Goal: Information Seeking & Learning: Understand process/instructions

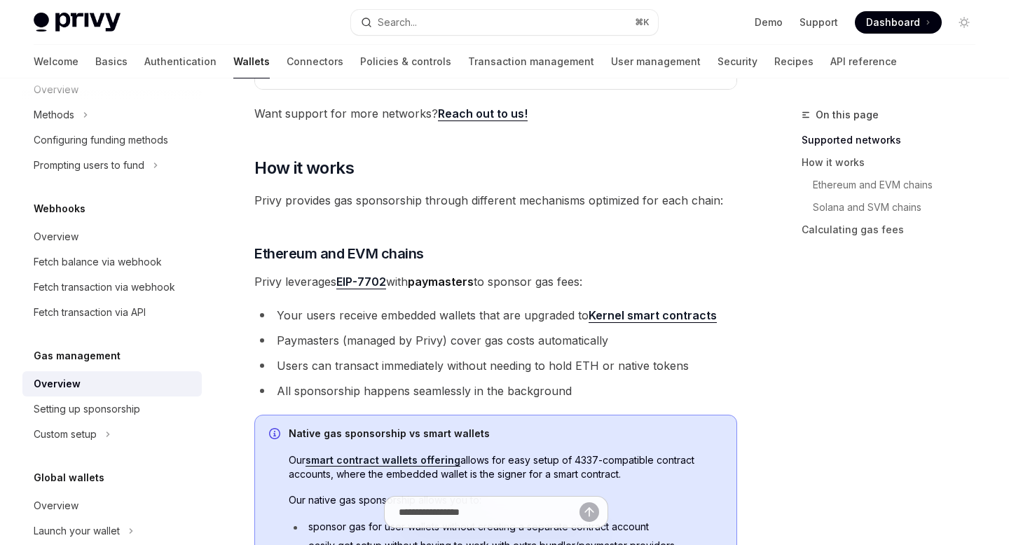
scroll to position [366, 0]
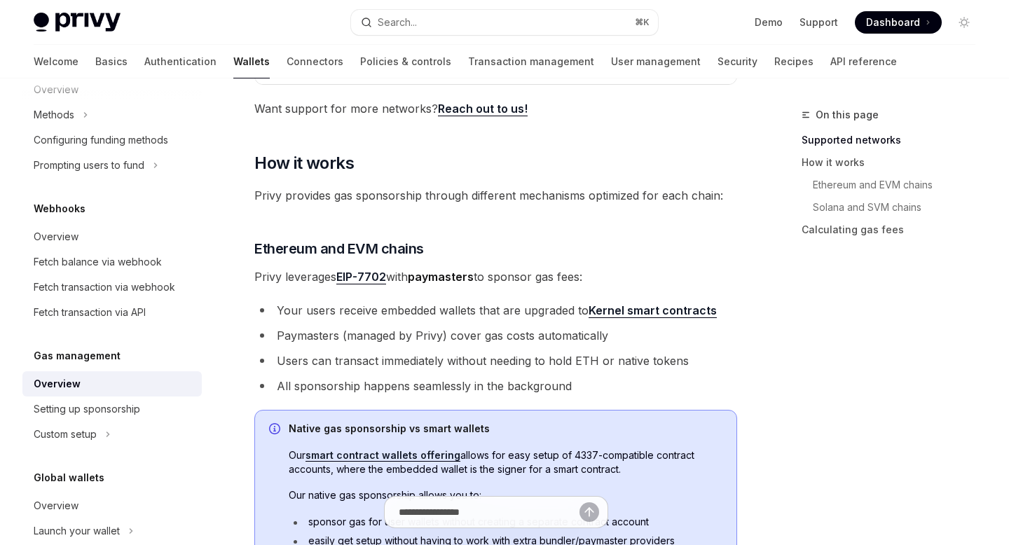
click at [654, 311] on link "Kernel smart contracts" at bounding box center [653, 311] width 128 height 15
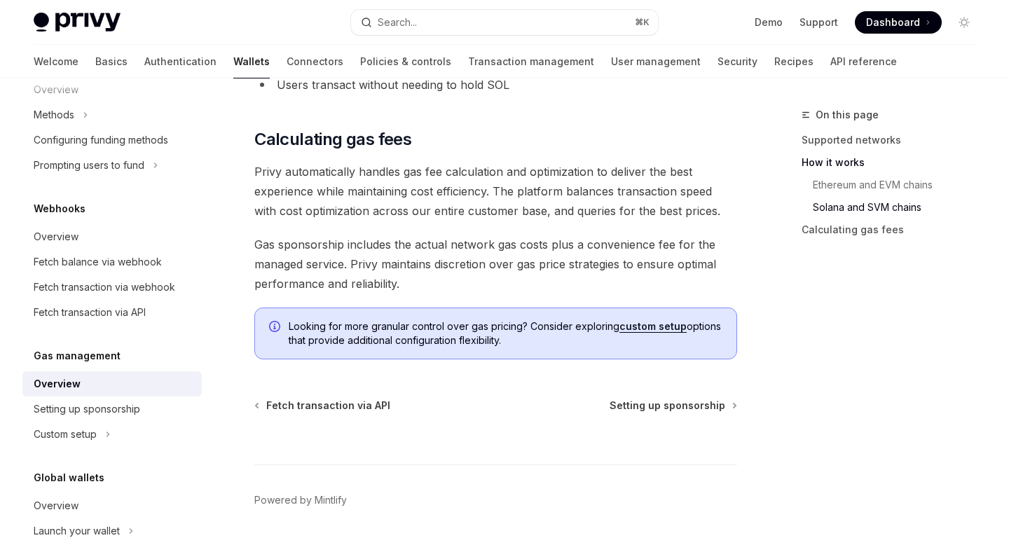
scroll to position [1082, 0]
click at [651, 407] on span "Setting up sponsorship" at bounding box center [668, 405] width 116 height 14
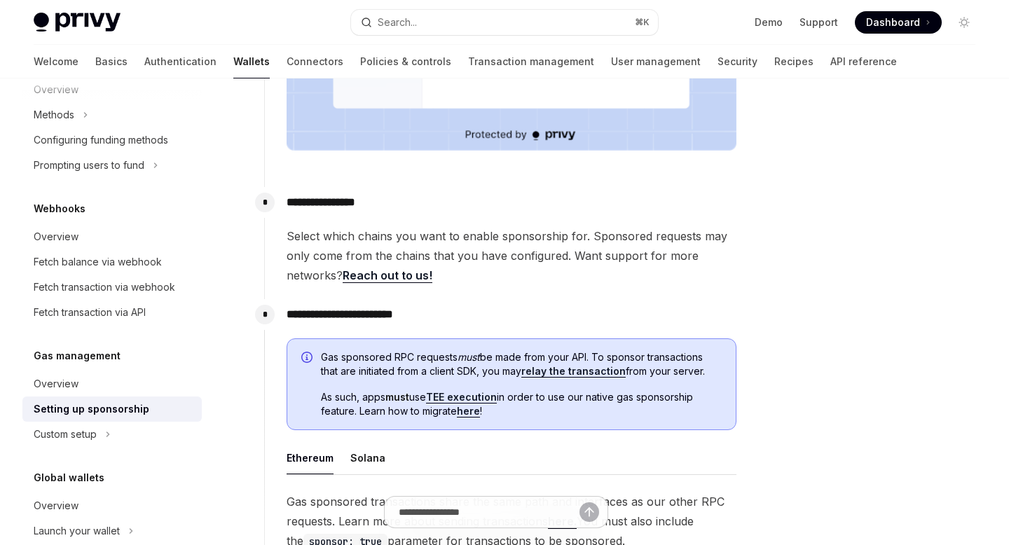
scroll to position [522, 0]
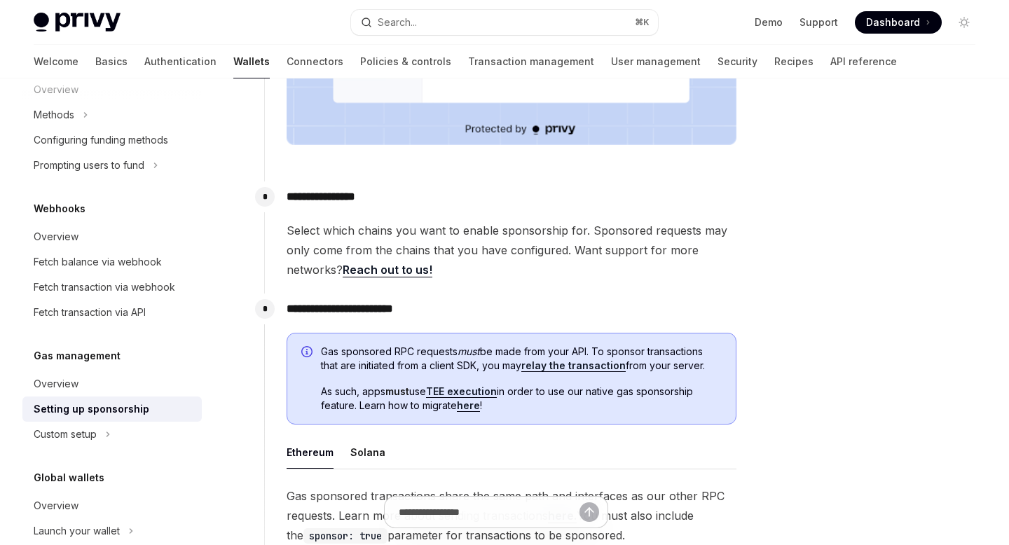
click at [602, 368] on link "relay the transaction" at bounding box center [574, 366] width 104 height 13
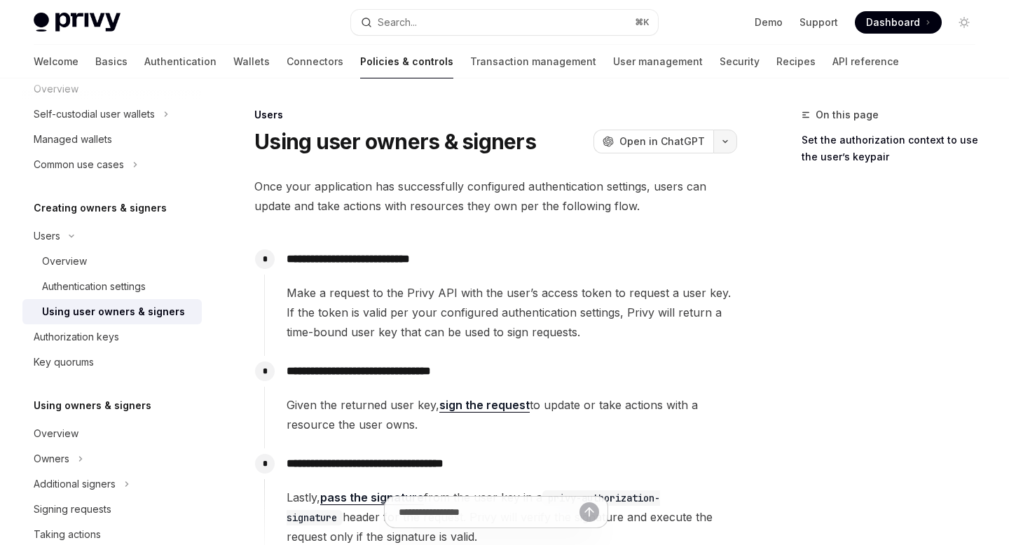
click at [726, 139] on icon "button" at bounding box center [725, 142] width 17 height 6
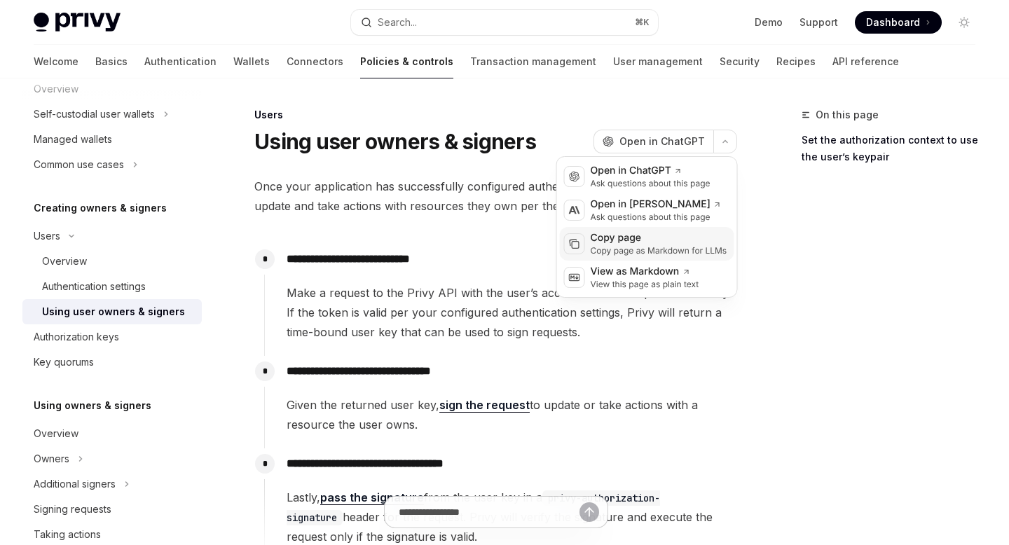
click at [637, 241] on div "Copy page" at bounding box center [659, 238] width 137 height 14
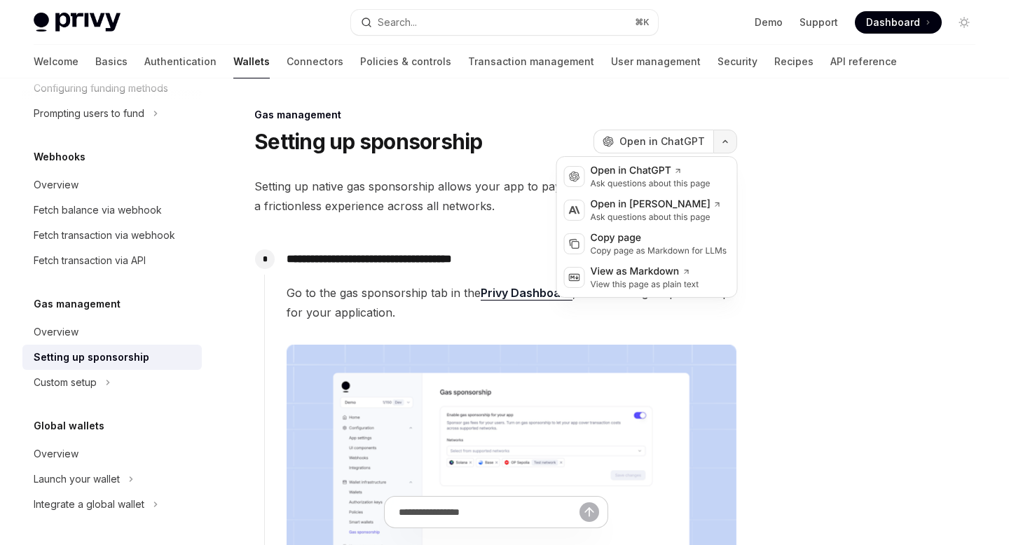
click at [723, 135] on button "button" at bounding box center [726, 142] width 24 height 24
click at [622, 239] on div "Copy page" at bounding box center [659, 238] width 137 height 14
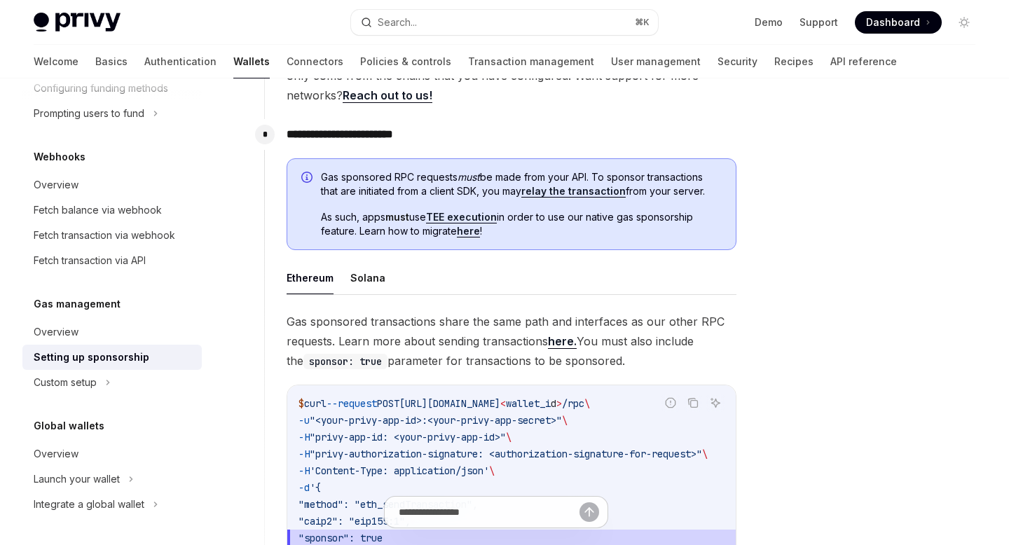
scroll to position [695, 0]
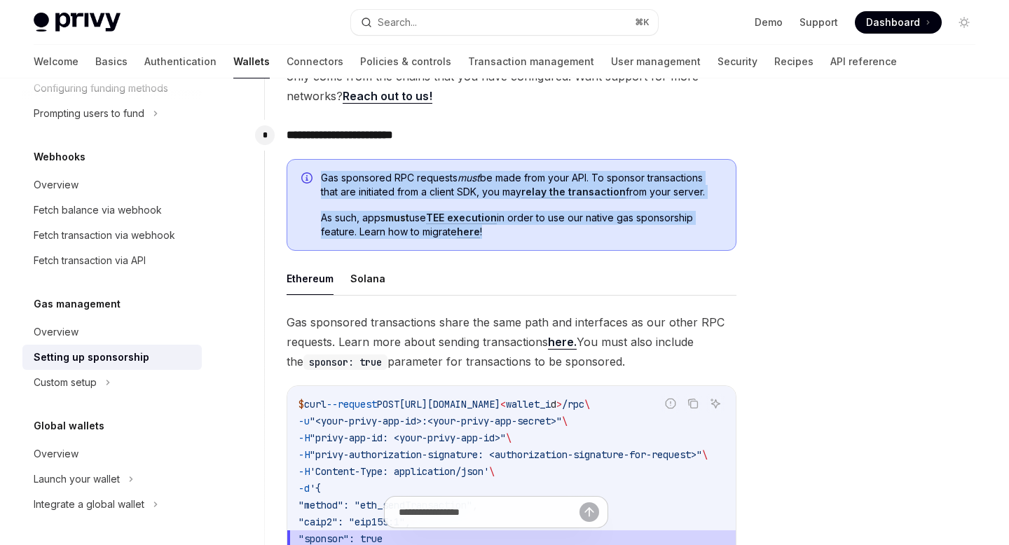
drag, startPoint x: 503, startPoint y: 232, endPoint x: 322, endPoint y: 178, distance: 189.4
click at [322, 178] on div "Gas sponsored RPC requests must be made from your API. To sponsor transactions …" at bounding box center [521, 205] width 401 height 69
copy div "Gas sponsored RPC requests must be made from your API. To sponsor transactions …"
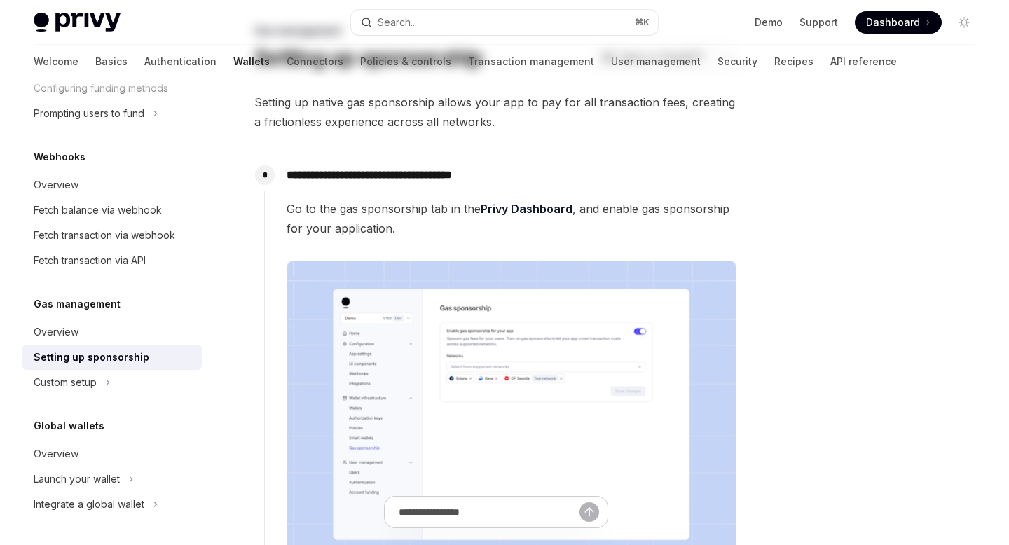
scroll to position [0, 0]
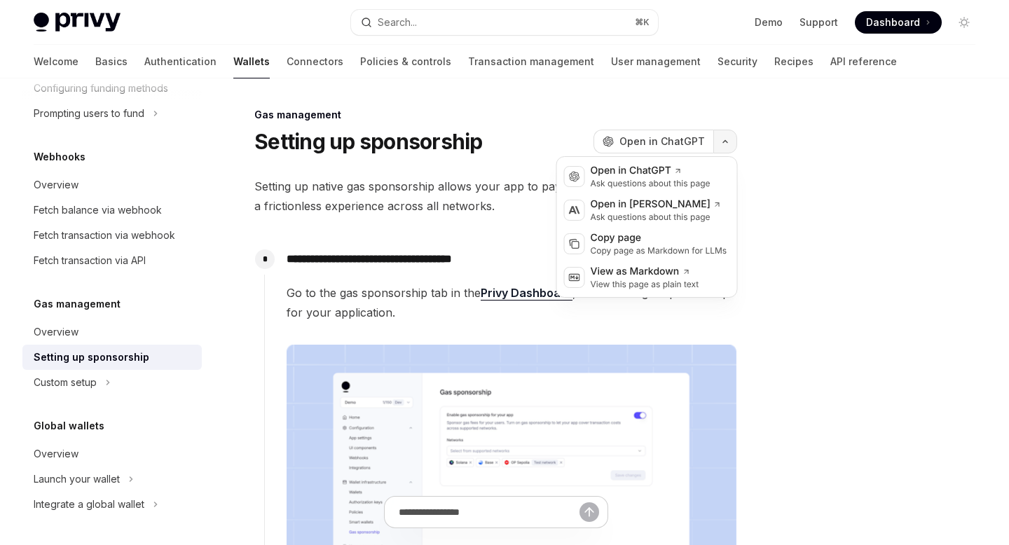
click at [720, 144] on button "button" at bounding box center [726, 142] width 24 height 24
click at [633, 247] on div "Copy page as Markdown for LLMs" at bounding box center [659, 250] width 137 height 11
click at [727, 149] on button "button" at bounding box center [726, 142] width 24 height 24
click at [643, 253] on div "Copy page as Markdown for LLMs" at bounding box center [659, 250] width 137 height 11
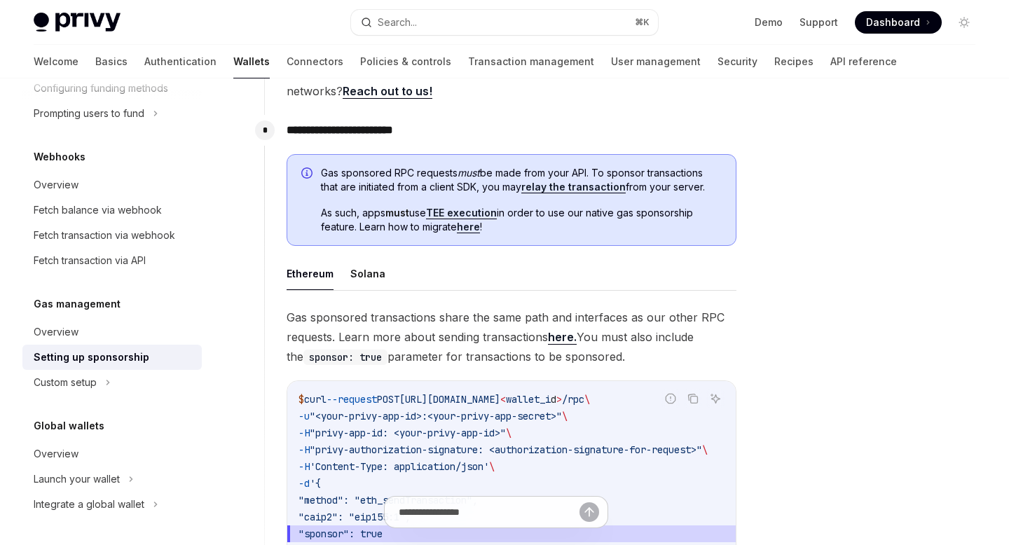
scroll to position [701, 0]
click at [559, 195] on div "Gas sponsored RPC requests must be made from your API. To sponsor transactions …" at bounding box center [521, 199] width 401 height 69
click at [562, 189] on link "relay the transaction" at bounding box center [574, 186] width 104 height 13
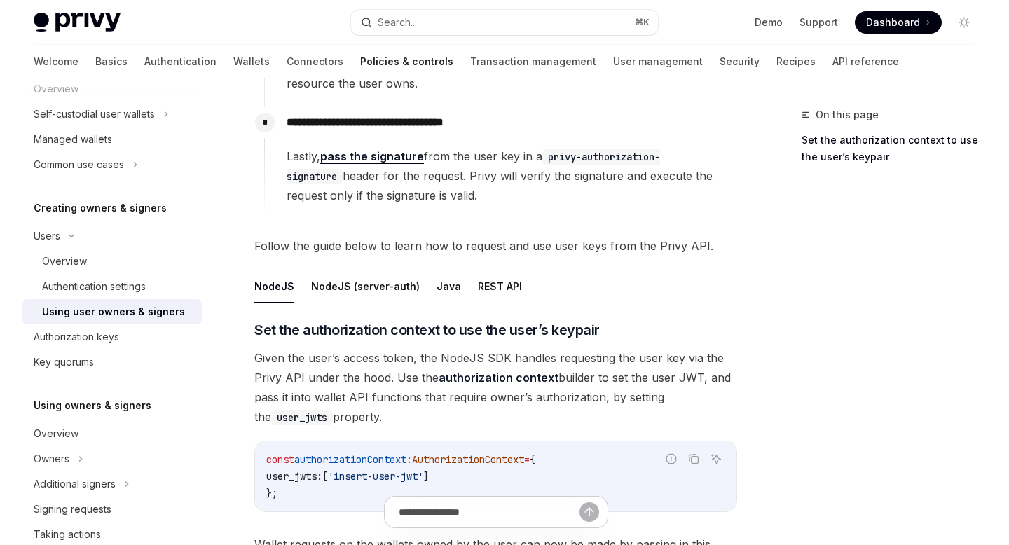
scroll to position [397, 0]
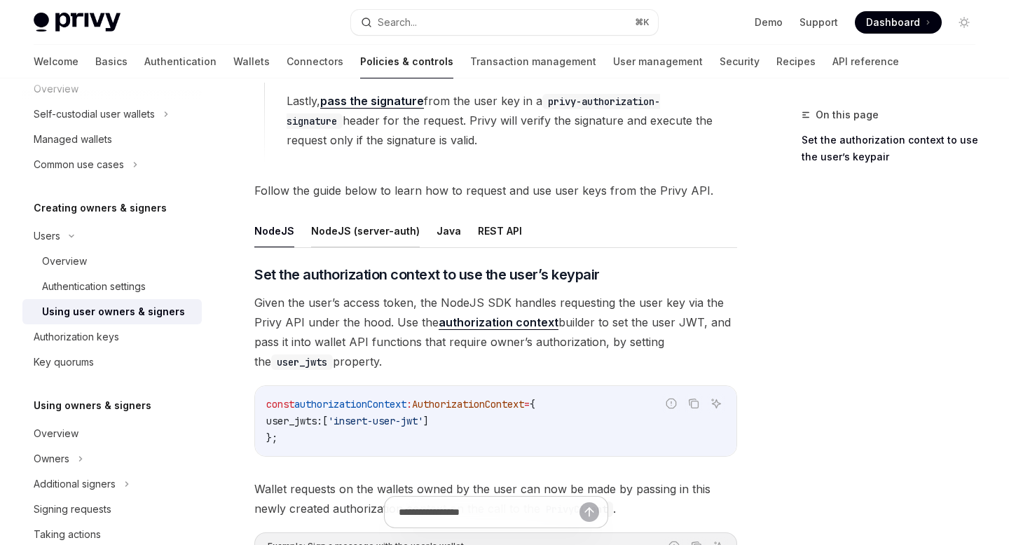
click at [374, 233] on button "NodeJS (server-auth)" at bounding box center [365, 230] width 109 height 33
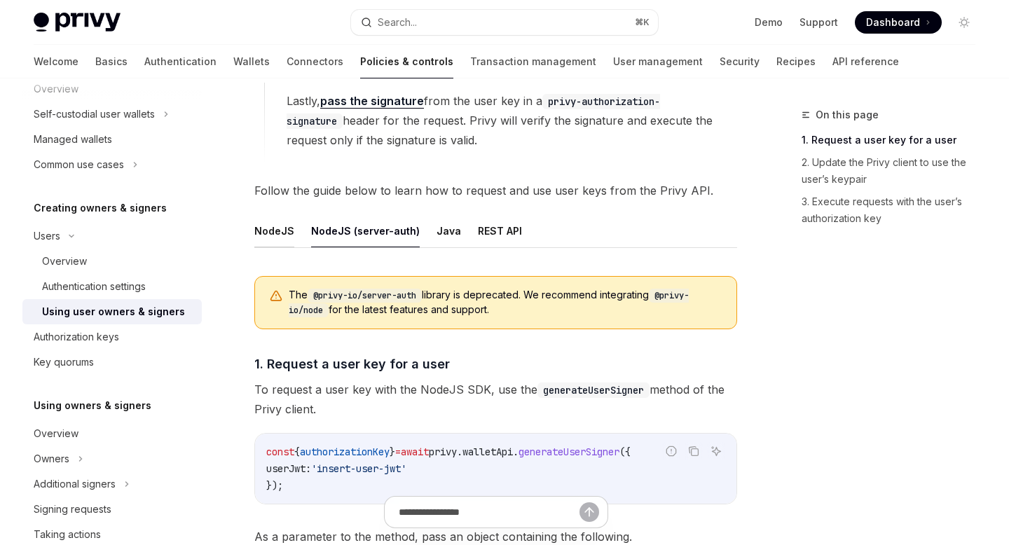
click at [287, 233] on button "NodeJS" at bounding box center [274, 230] width 40 height 33
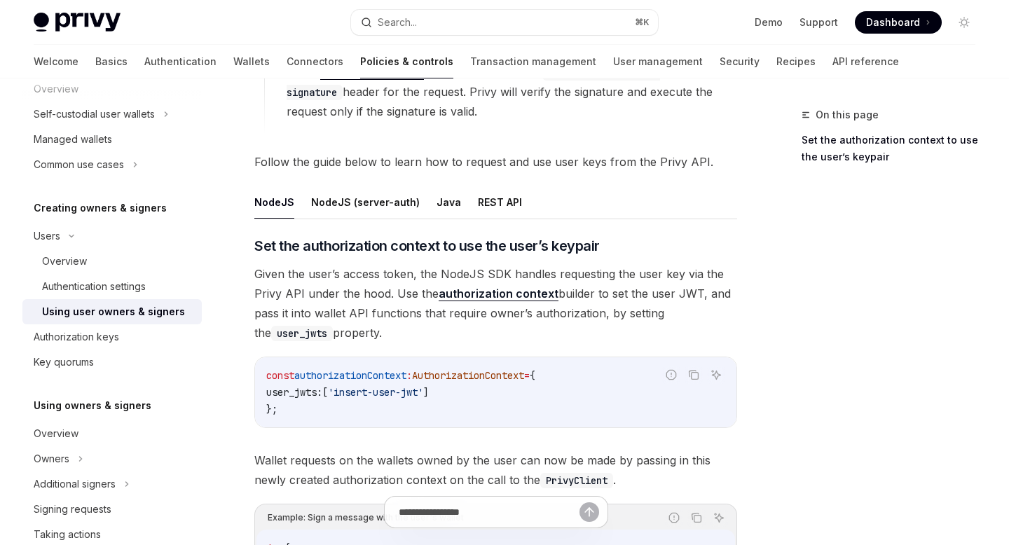
scroll to position [427, 0]
click at [394, 197] on button "NodeJS (server-auth)" at bounding box center [365, 200] width 109 height 33
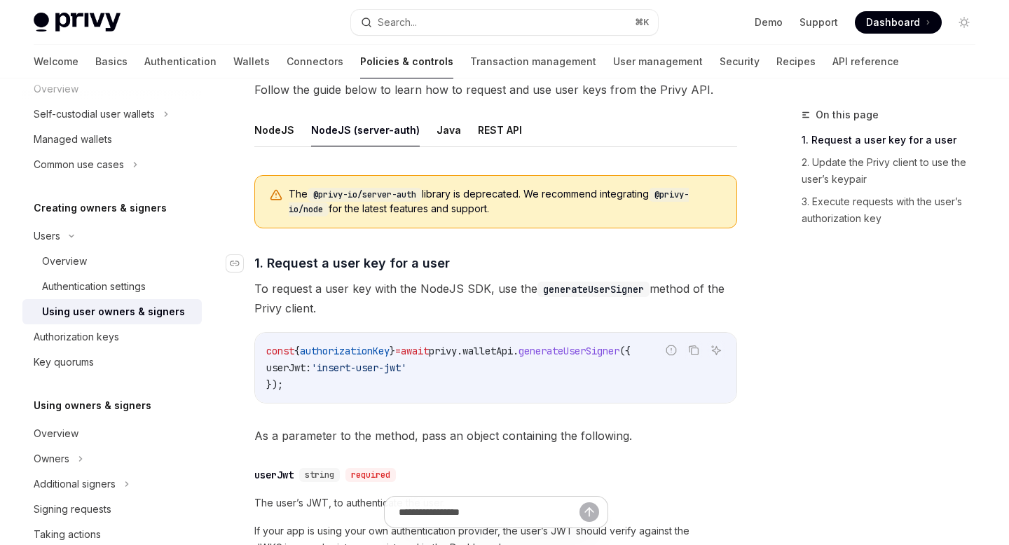
scroll to position [506, 0]
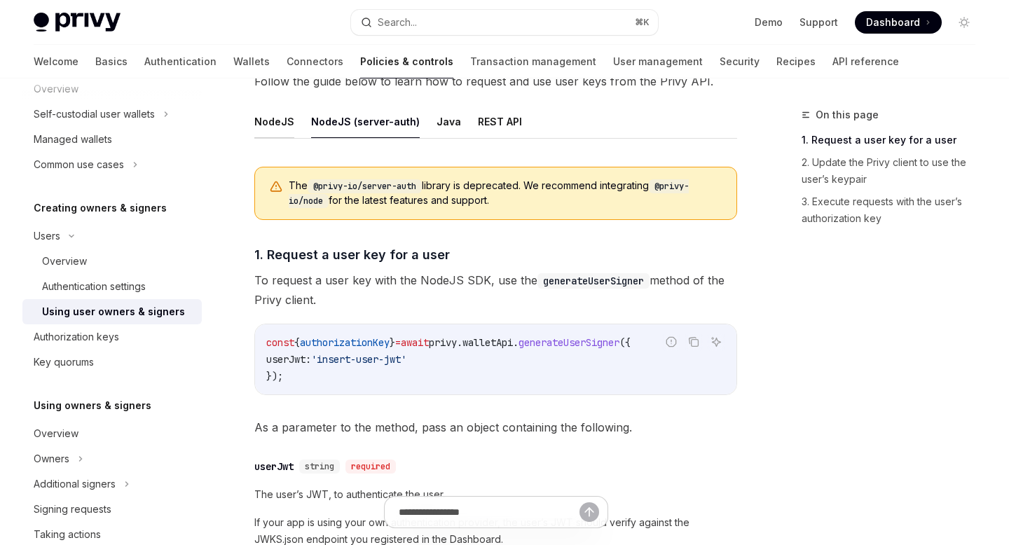
click at [282, 123] on button "NodeJS" at bounding box center [274, 121] width 40 height 33
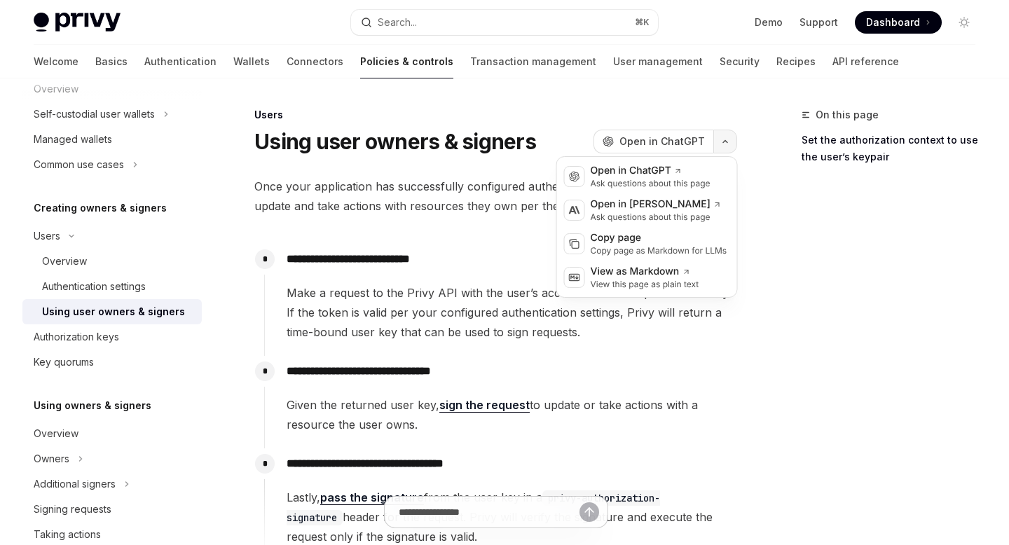
click at [724, 139] on icon "button" at bounding box center [725, 142] width 17 height 6
click at [632, 240] on div "Copy page" at bounding box center [659, 238] width 137 height 14
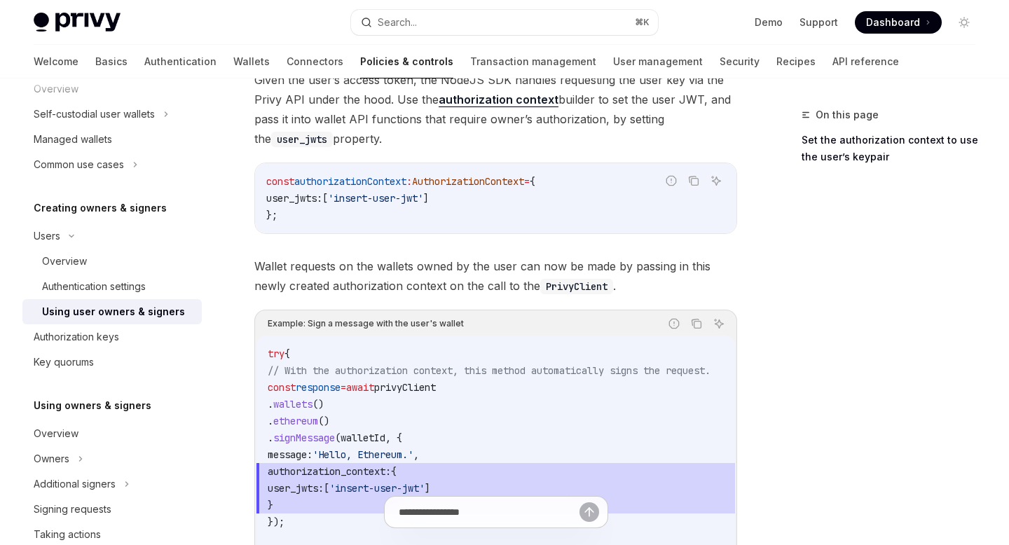
scroll to position [622, 0]
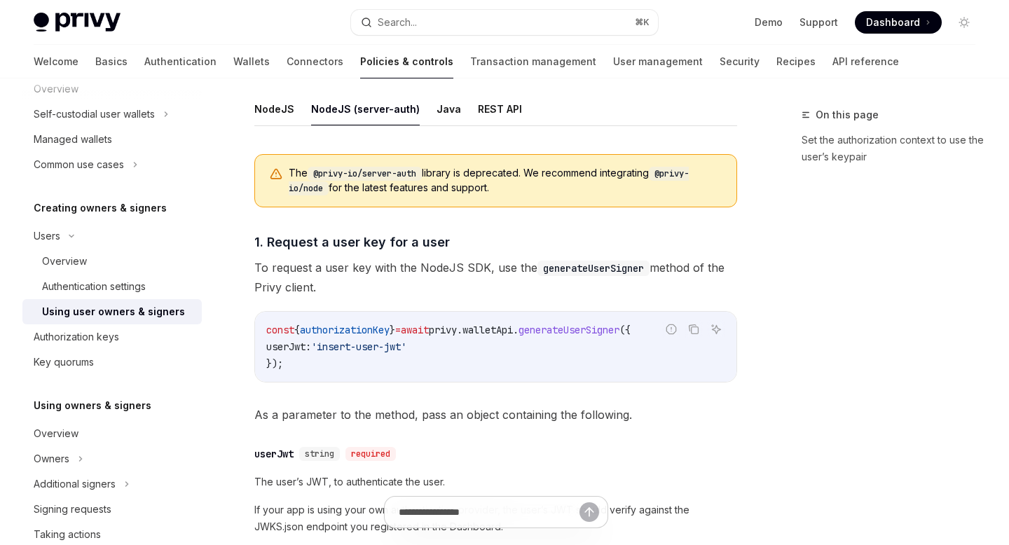
scroll to position [506, 0]
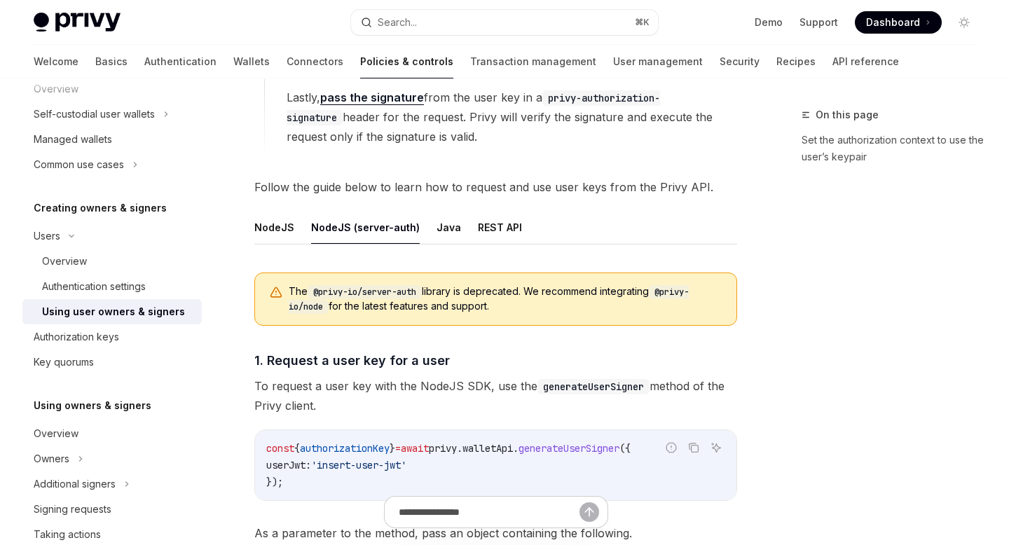
scroll to position [397, 0]
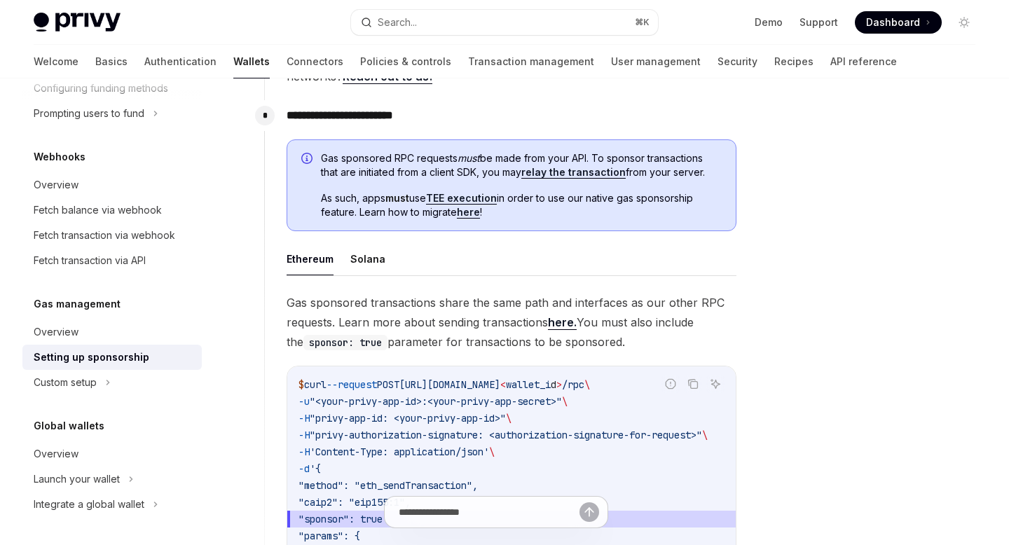
scroll to position [718, 0]
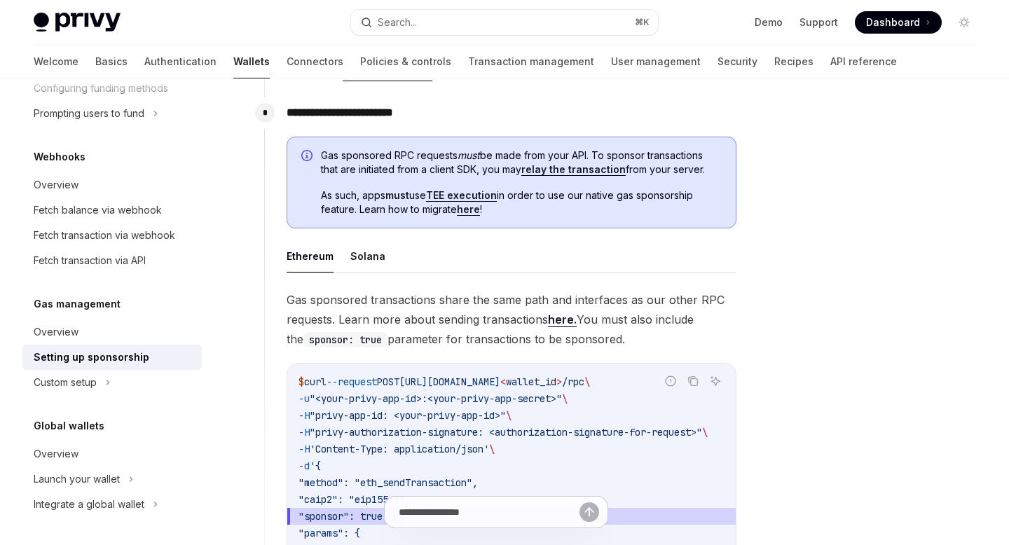
click at [479, 196] on link "TEE execution" at bounding box center [461, 195] width 71 height 13
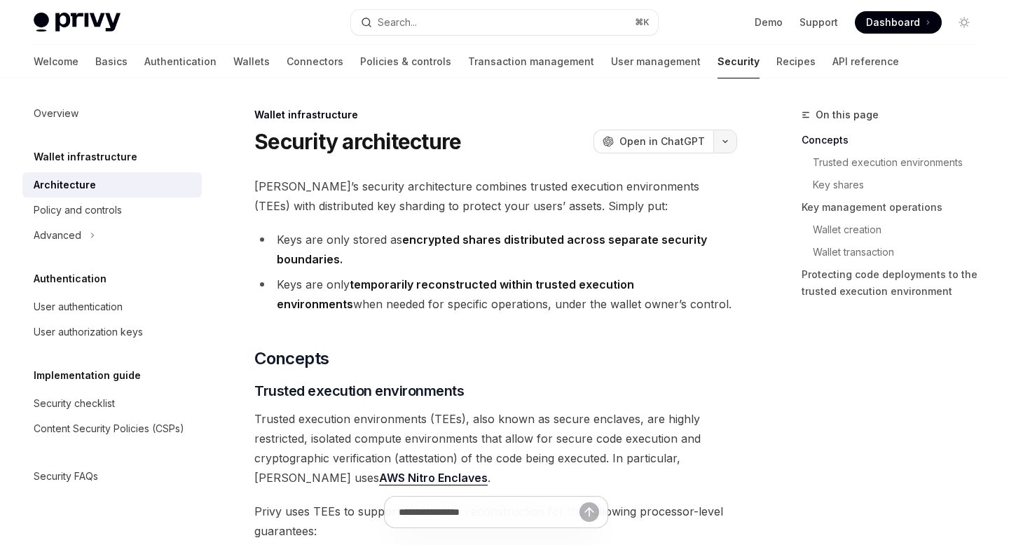
click at [731, 141] on button "button" at bounding box center [726, 142] width 24 height 24
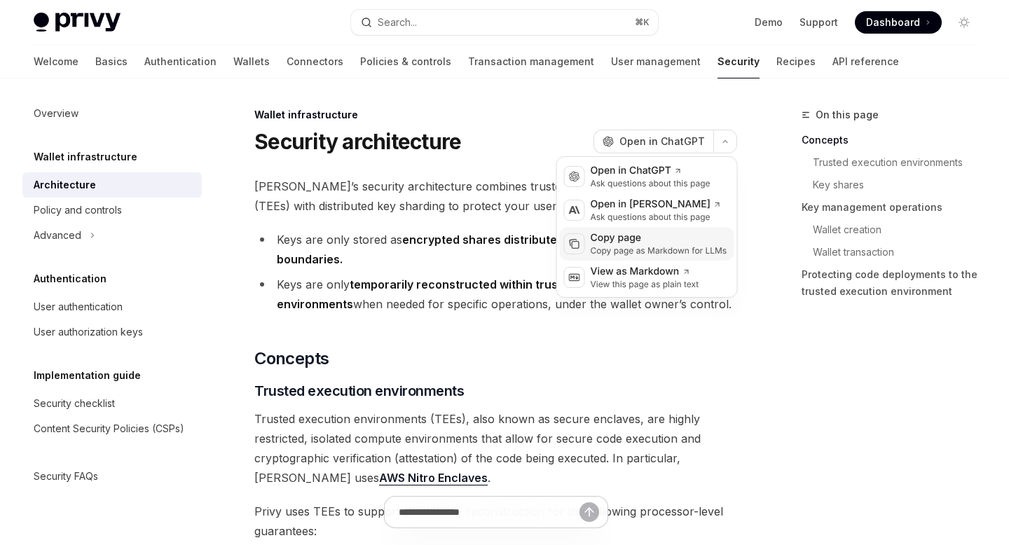
click at [644, 247] on div "Copy page as Markdown for LLMs" at bounding box center [659, 250] width 137 height 11
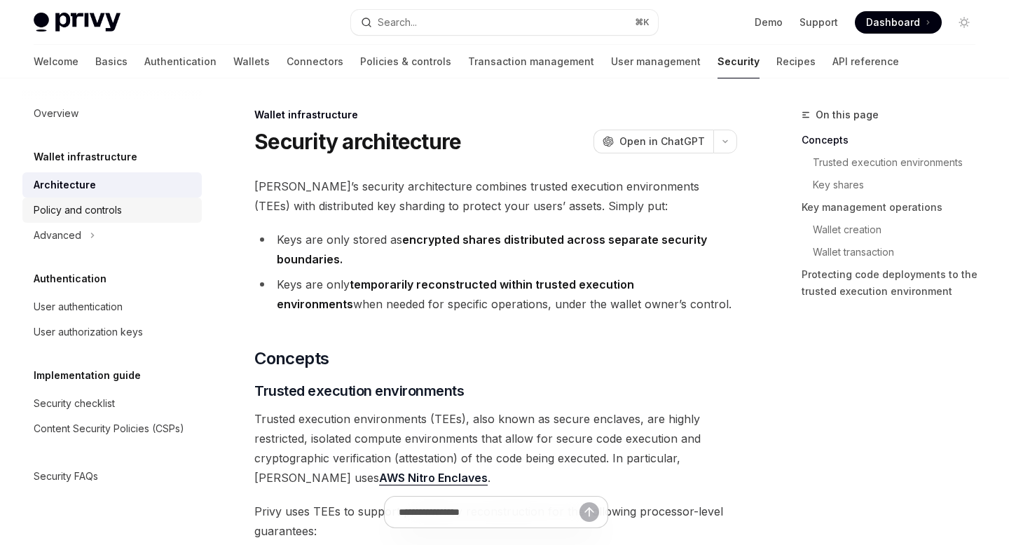
click at [111, 212] on div "Policy and controls" at bounding box center [78, 210] width 88 height 17
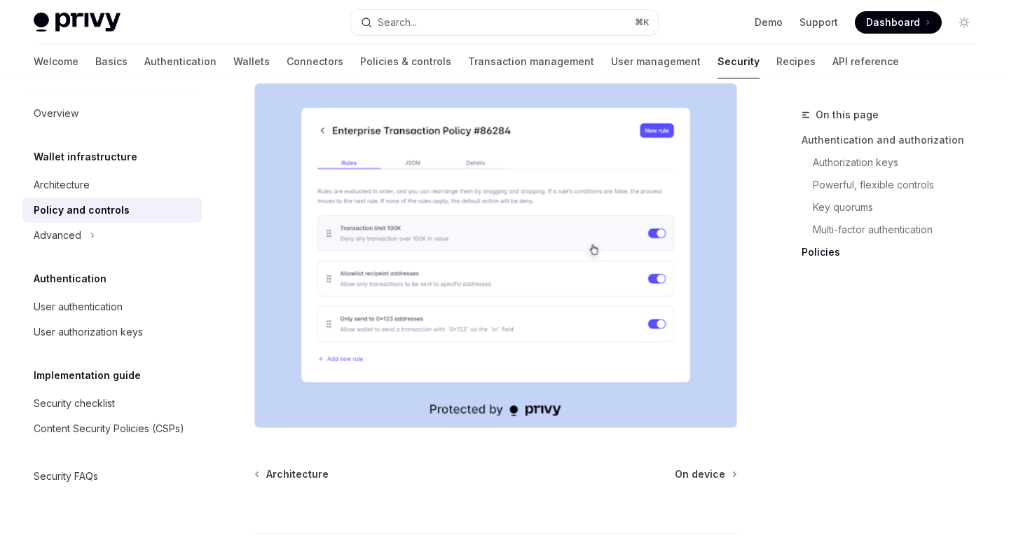
scroll to position [1832, 0]
click at [102, 172] on link "Architecture" at bounding box center [111, 184] width 179 height 25
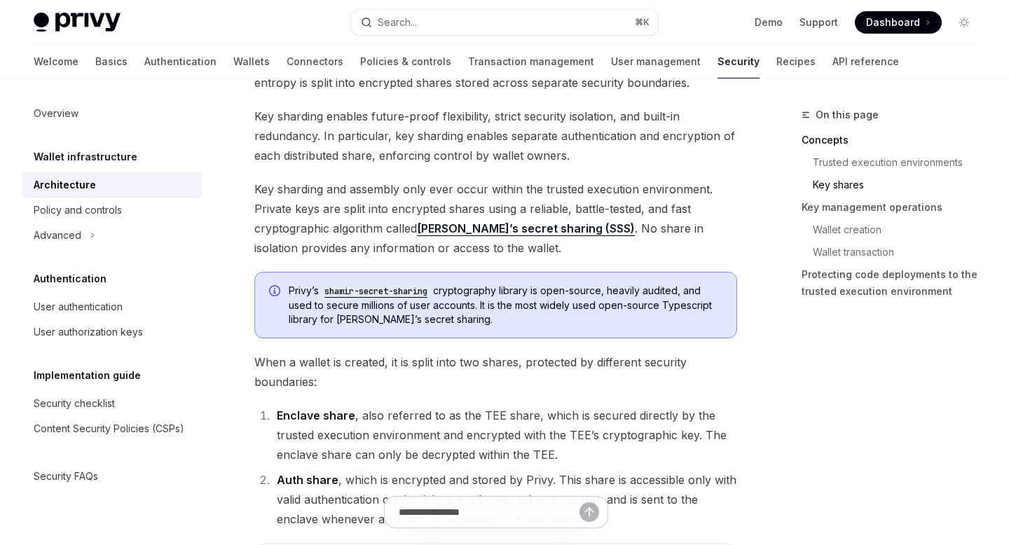
scroll to position [707, 0]
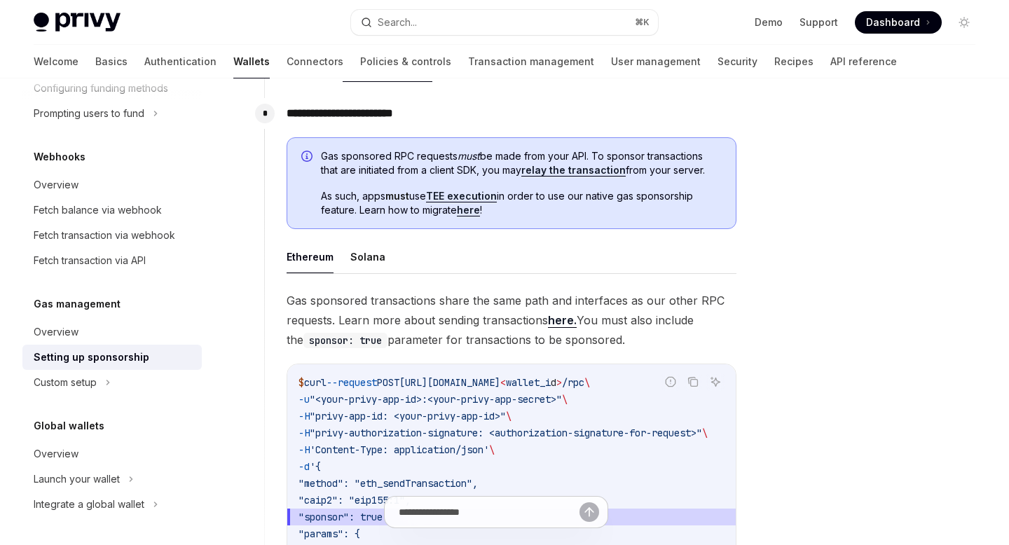
scroll to position [718, 0]
click at [480, 196] on link "TEE execution" at bounding box center [461, 195] width 71 height 13
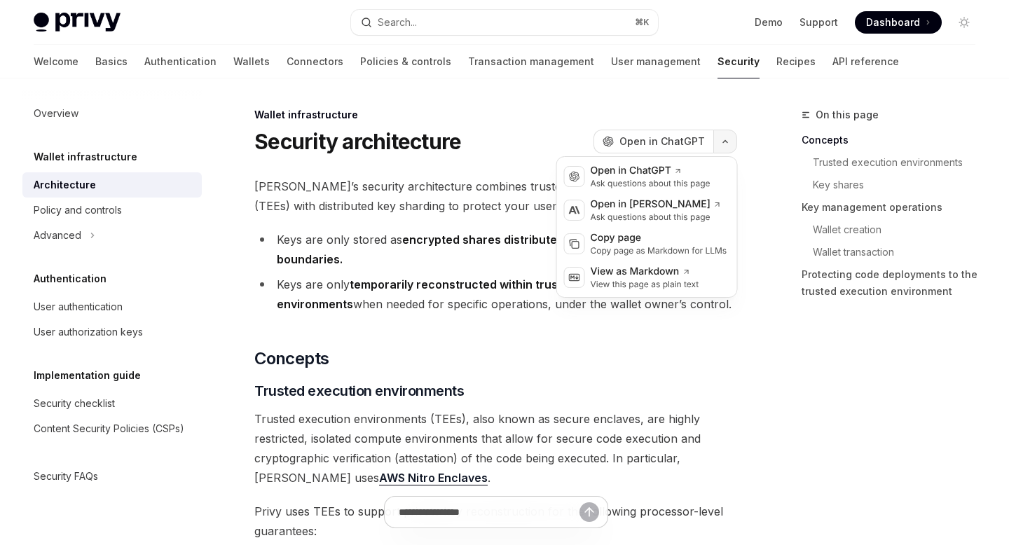
click at [720, 141] on icon "button" at bounding box center [725, 142] width 17 height 6
click at [625, 241] on div "Copy page" at bounding box center [659, 238] width 137 height 14
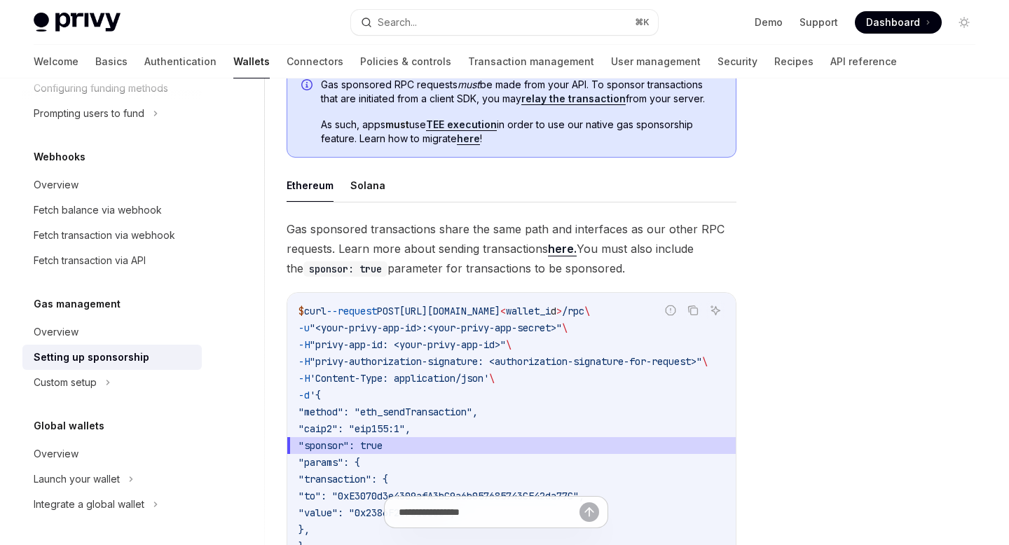
scroll to position [847, 0]
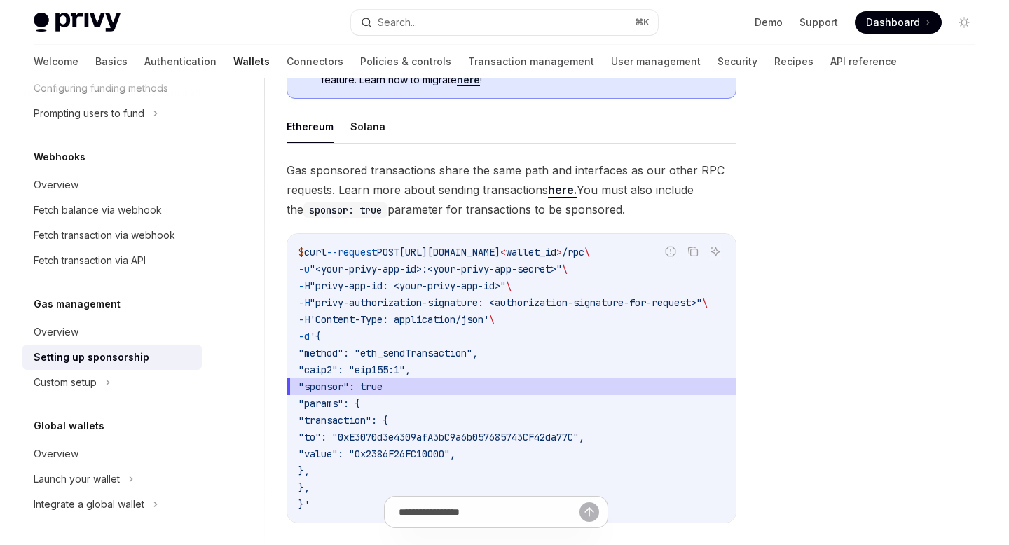
click at [561, 191] on link "here." at bounding box center [562, 190] width 29 height 15
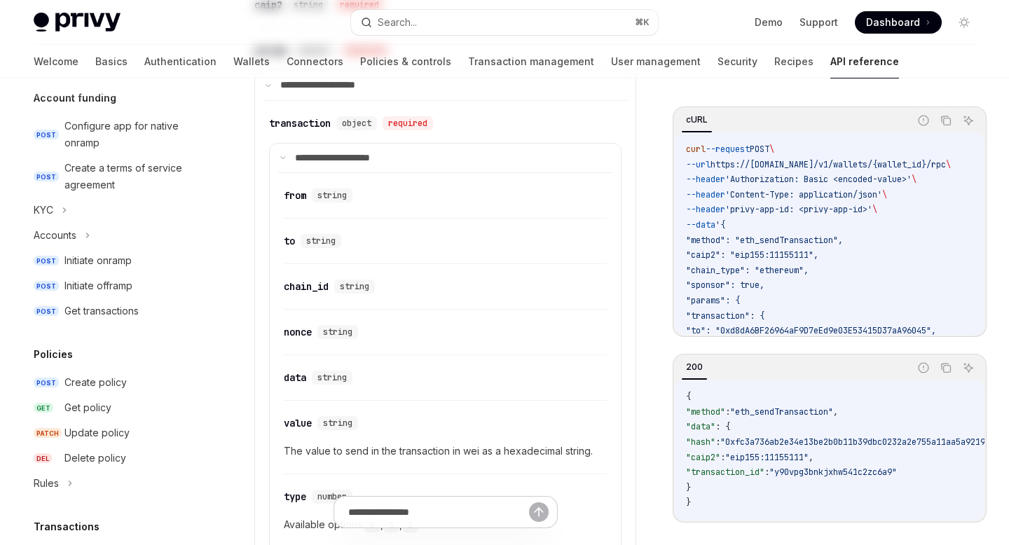
scroll to position [200, 0]
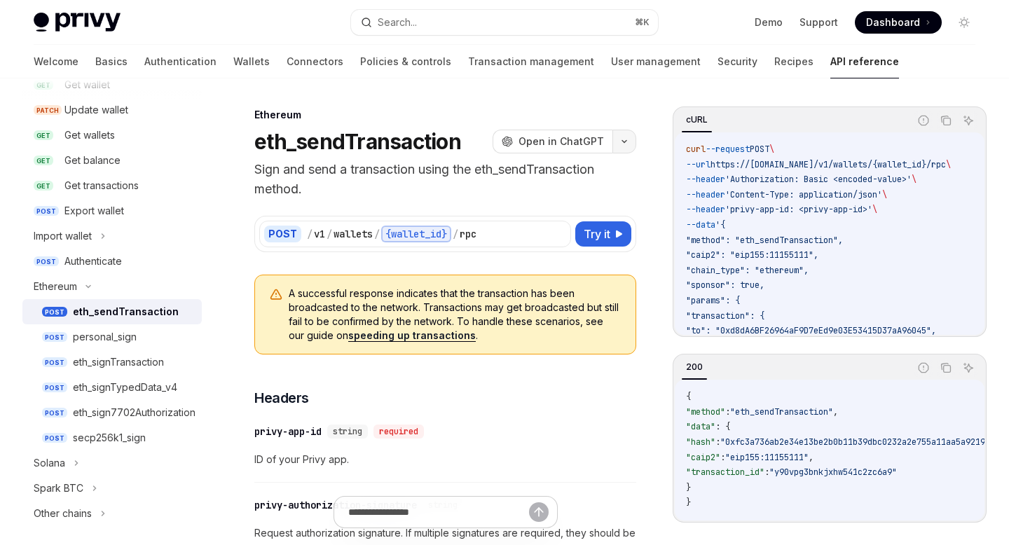
click at [621, 142] on icon "button" at bounding box center [624, 142] width 17 height 6
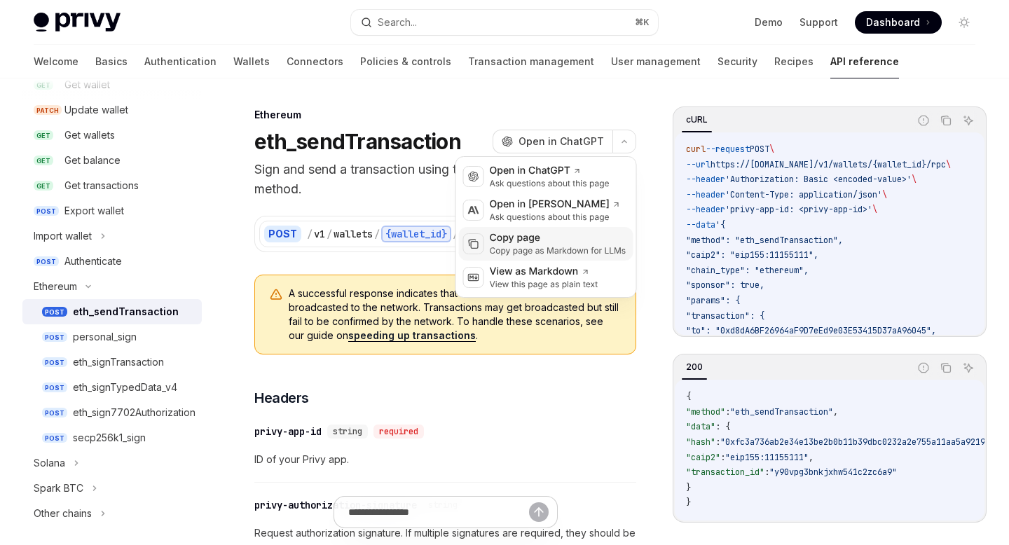
click at [549, 239] on div "Copy page" at bounding box center [558, 238] width 137 height 14
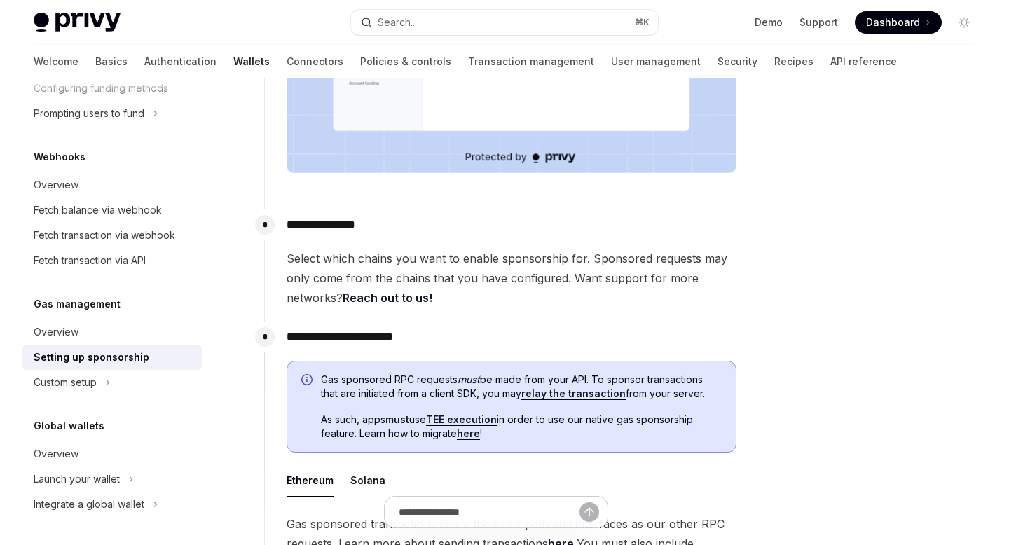
scroll to position [576, 0]
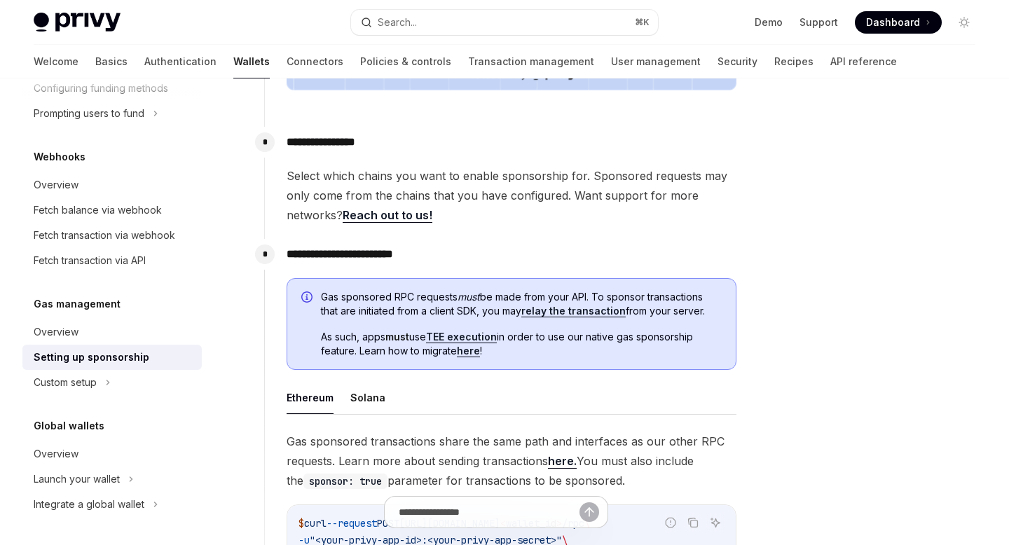
click at [580, 313] on link "relay the transaction" at bounding box center [574, 311] width 104 height 13
type textarea "*"
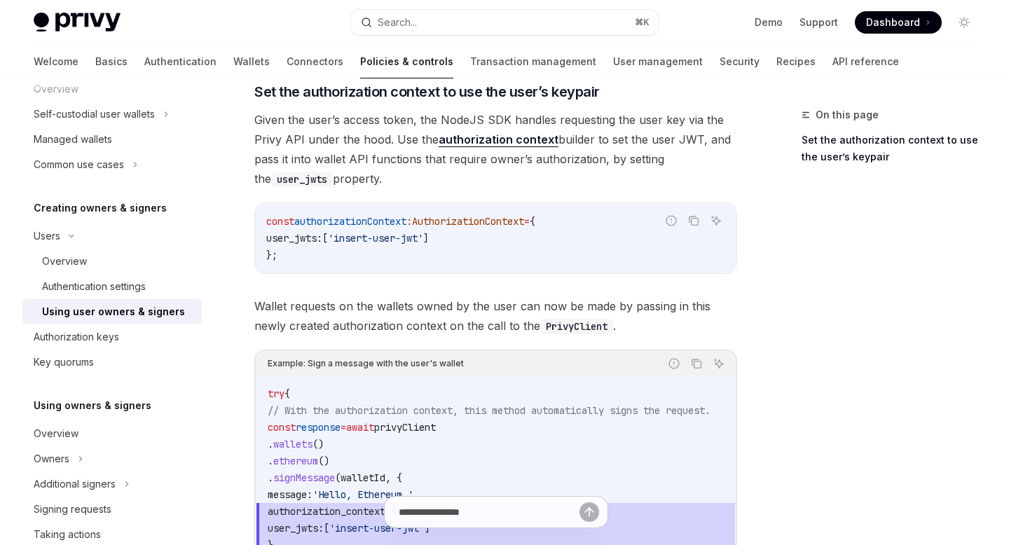
scroll to position [580, 0]
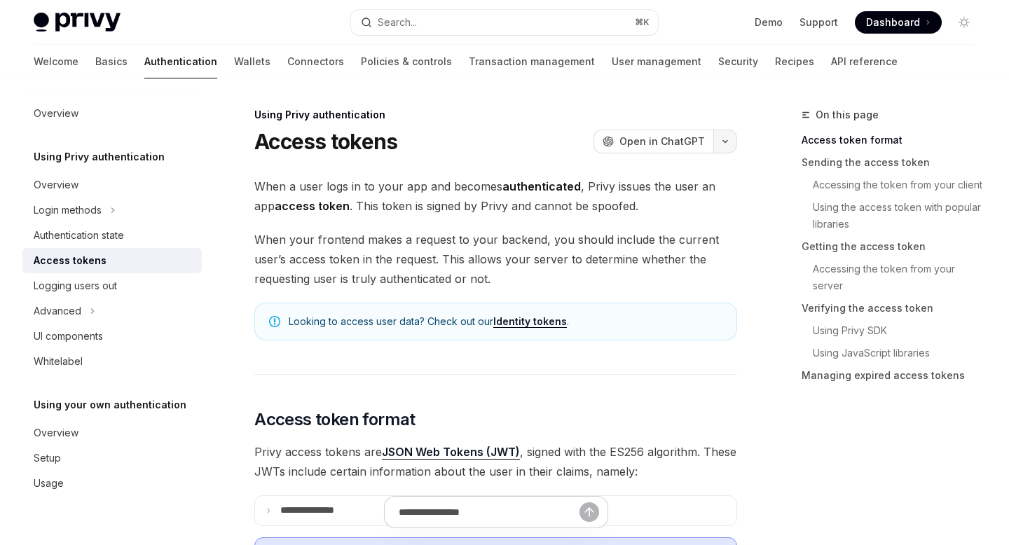
click at [732, 140] on button "button" at bounding box center [726, 142] width 24 height 24
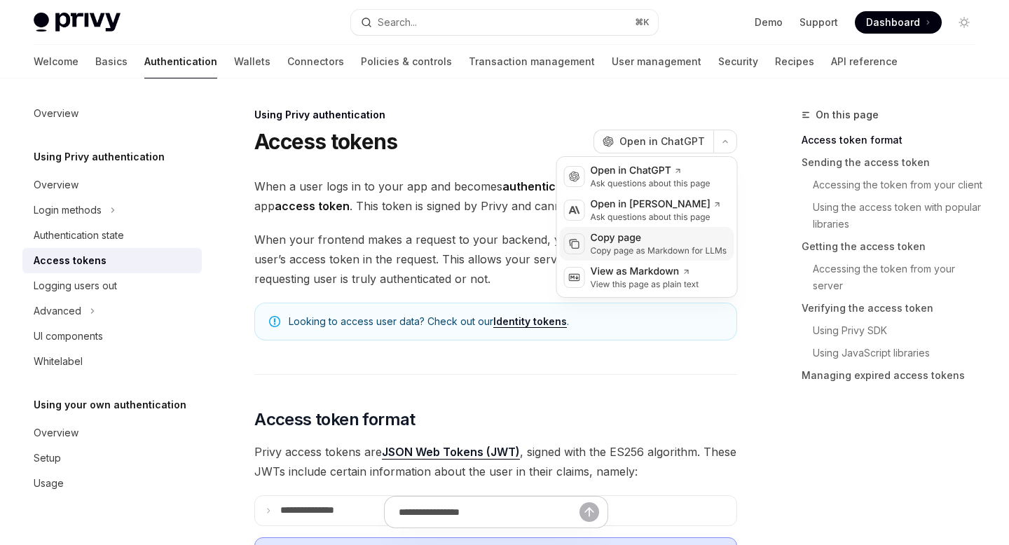
click at [629, 249] on div "Copy page as Markdown for LLMs" at bounding box center [659, 250] width 137 height 11
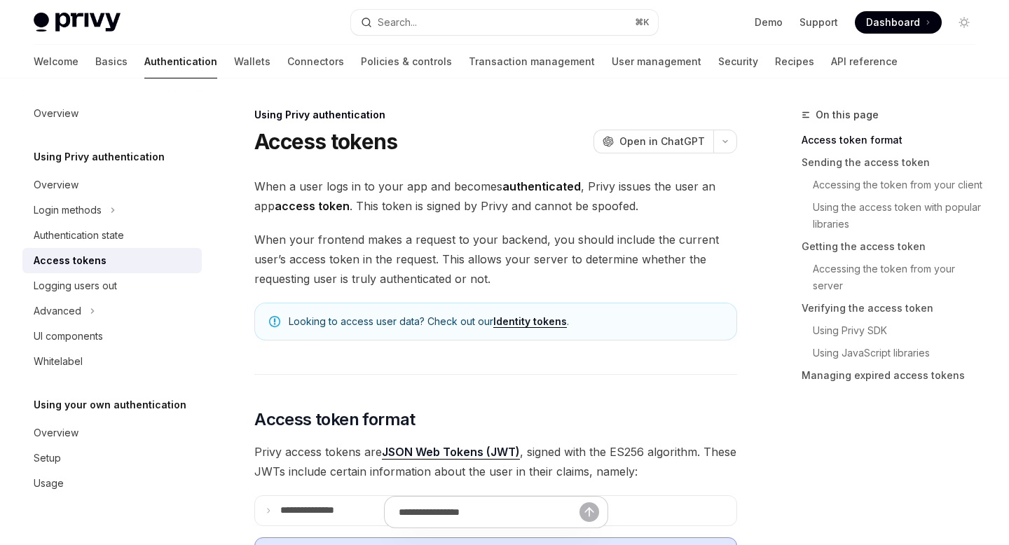
click at [736, 150] on div "OpenAI Open in ChatGPT" at bounding box center [666, 142] width 144 height 24
click at [719, 142] on button "button" at bounding box center [726, 142] width 24 height 24
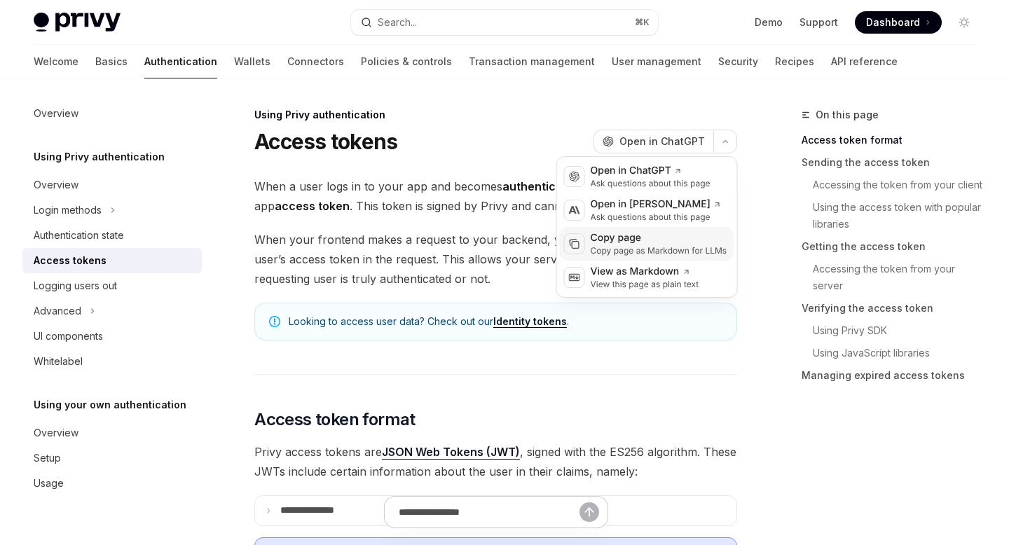
click at [646, 255] on div "Copy page as Markdown for LLMs" at bounding box center [659, 250] width 137 height 11
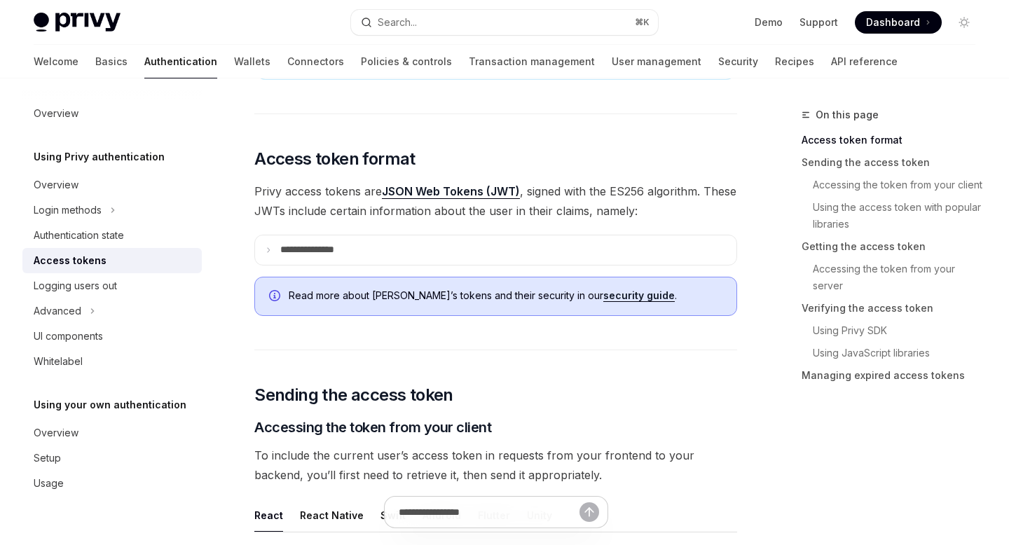
scroll to position [258, 0]
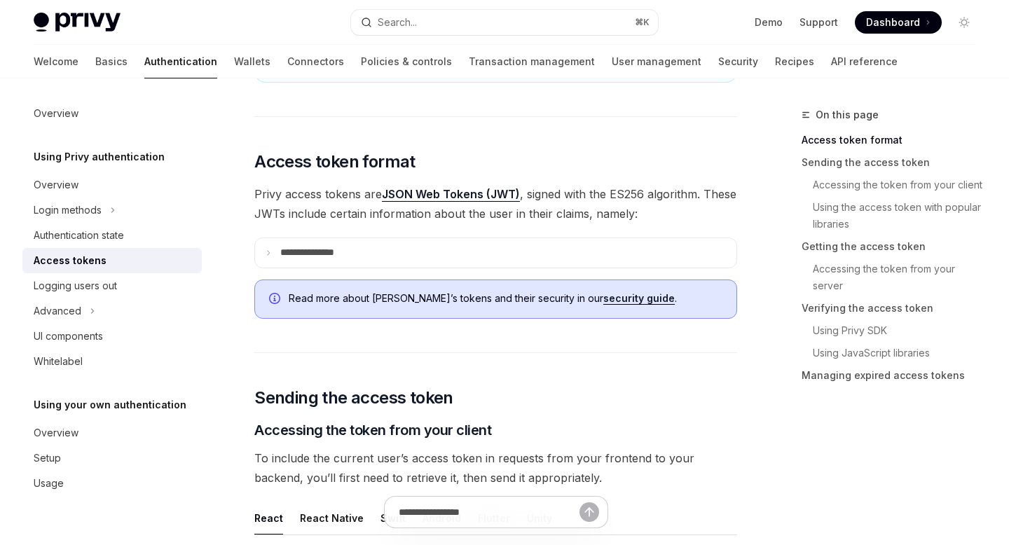
click at [457, 196] on link "JSON Web Tokens (JWT)" at bounding box center [451, 194] width 138 height 15
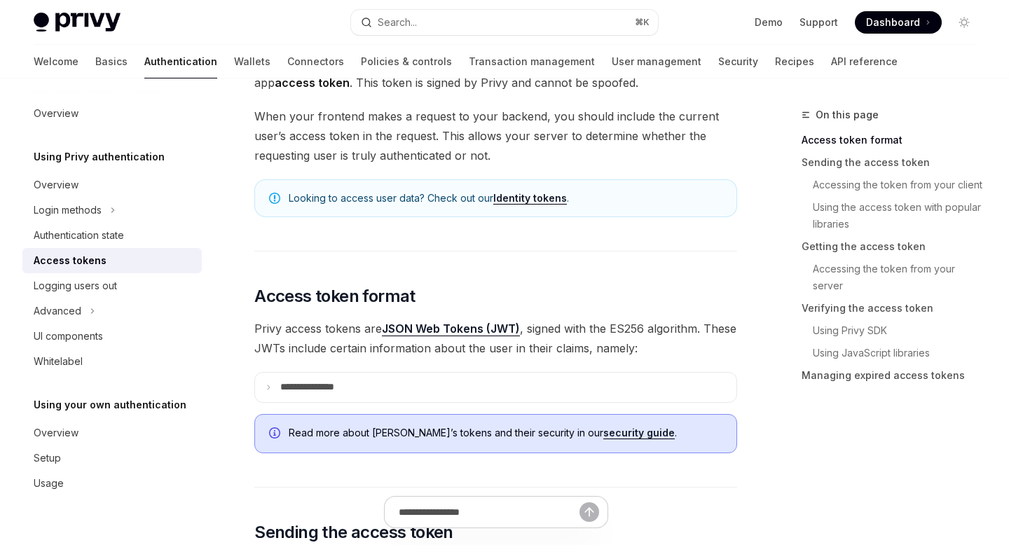
scroll to position [124, 0]
click at [604, 429] on link "security guide" at bounding box center [639, 432] width 71 height 13
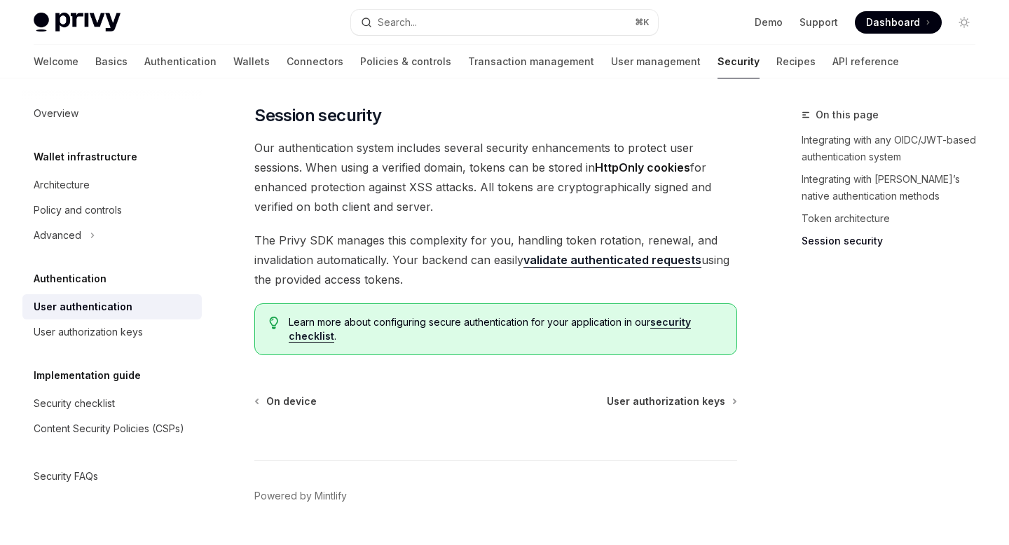
scroll to position [1265, 0]
click at [135, 341] on link "User authorization keys" at bounding box center [111, 332] width 179 height 25
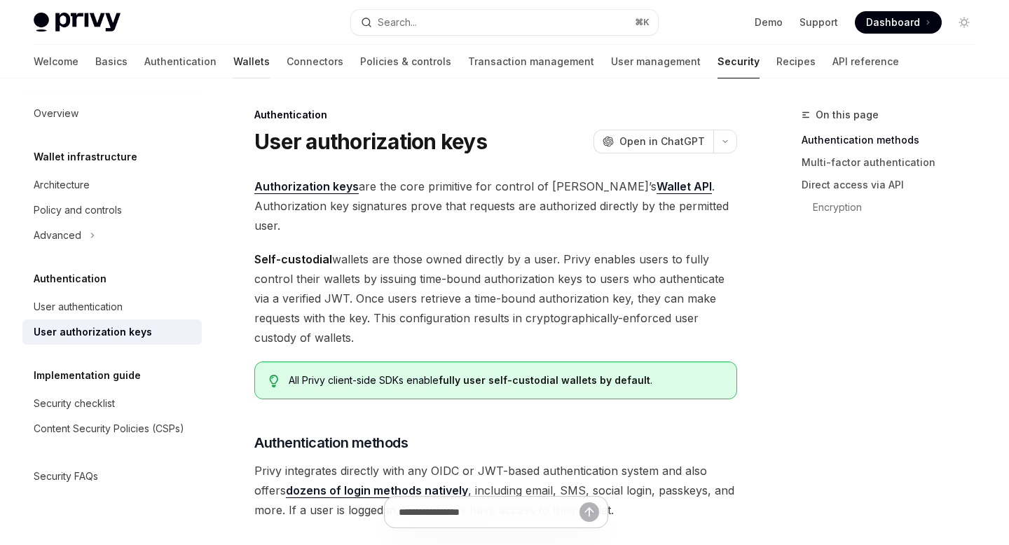
click at [233, 67] on link "Wallets" at bounding box center [251, 62] width 36 height 34
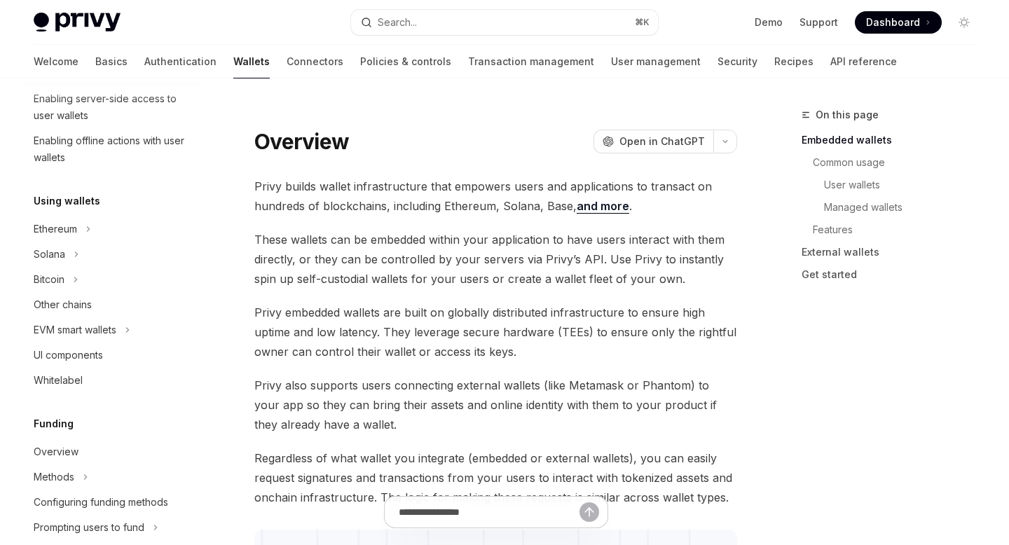
scroll to position [265, 0]
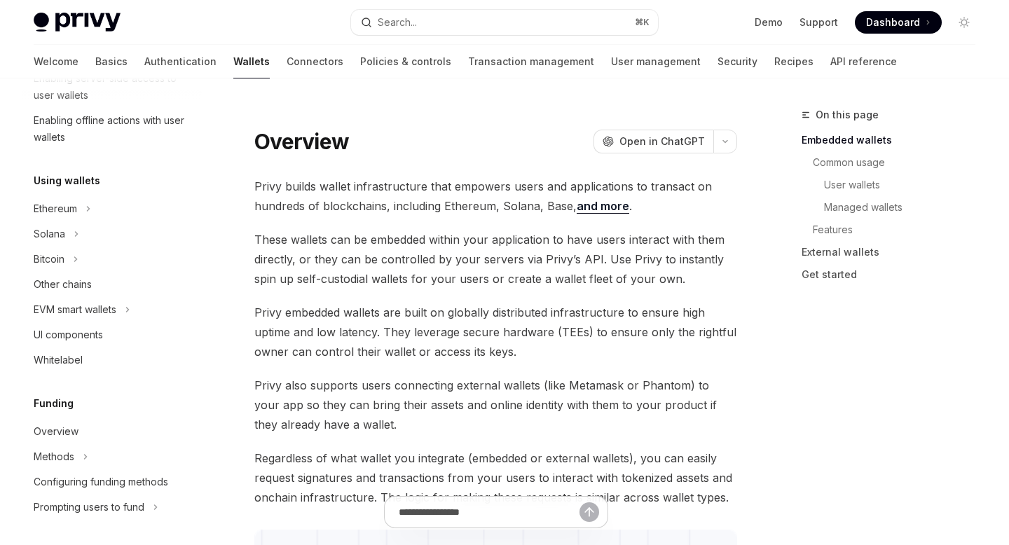
click at [102, 311] on div "EVM smart wallets" at bounding box center [75, 309] width 83 height 17
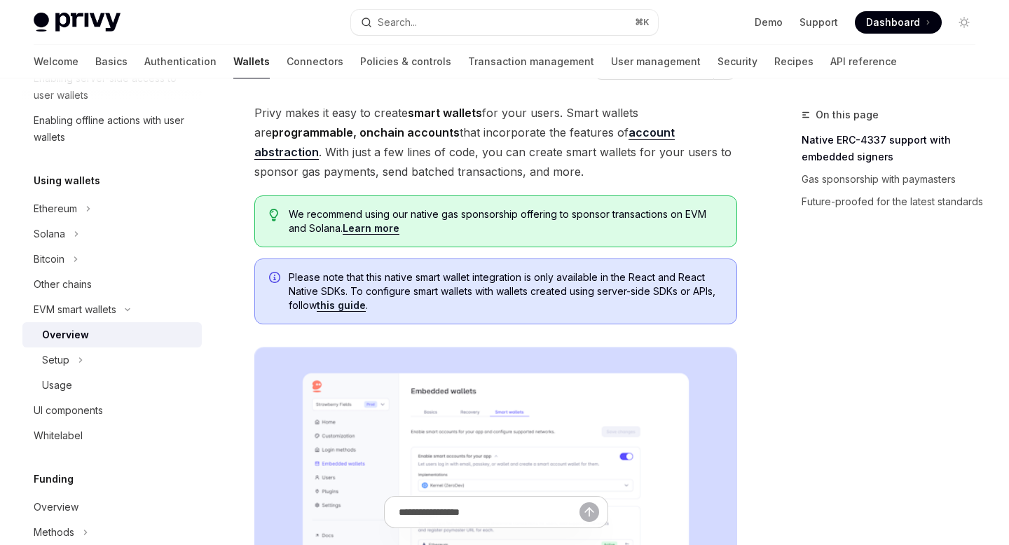
scroll to position [78, 0]
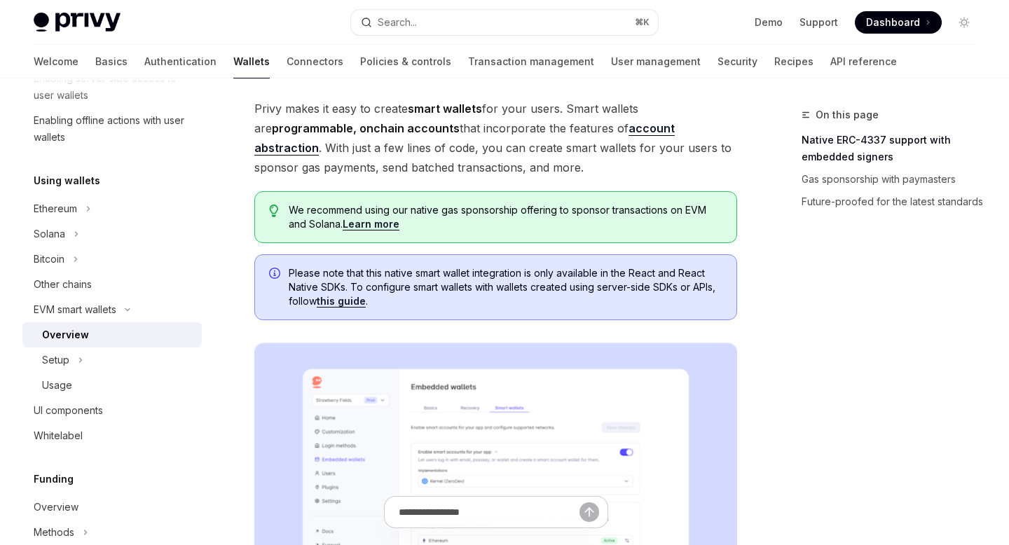
click at [382, 230] on link "Learn more" at bounding box center [371, 224] width 57 height 13
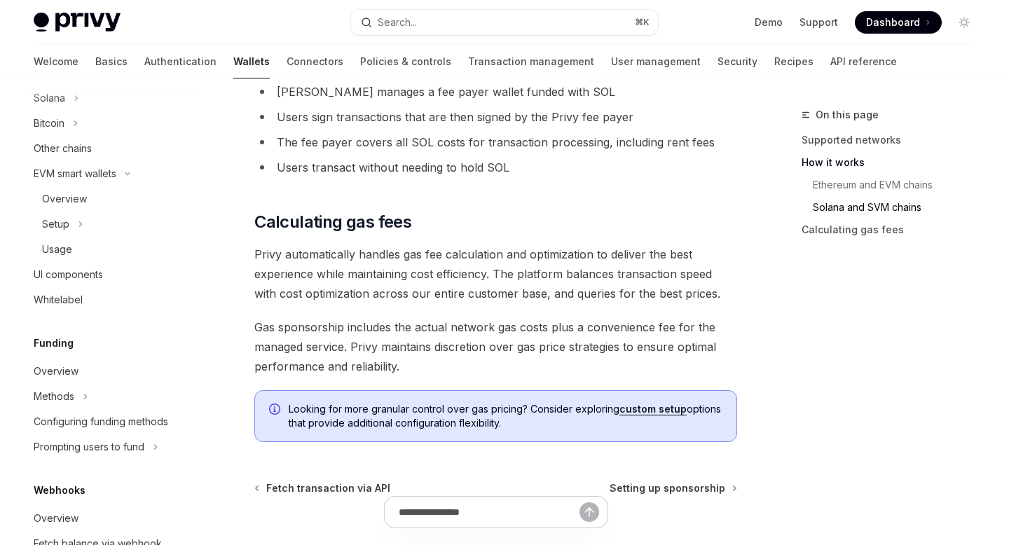
scroll to position [308, 0]
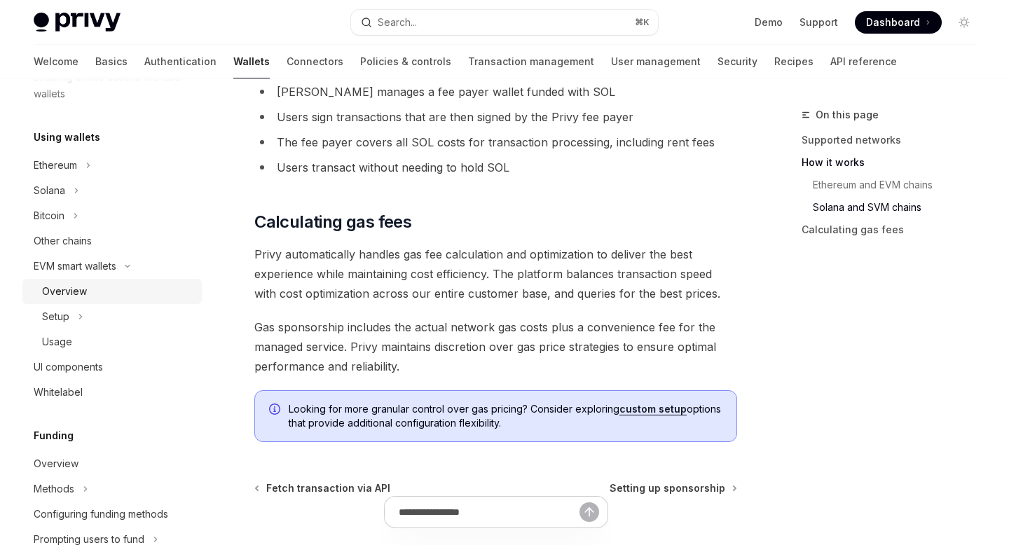
click at [116, 289] on div "Overview" at bounding box center [117, 291] width 151 height 17
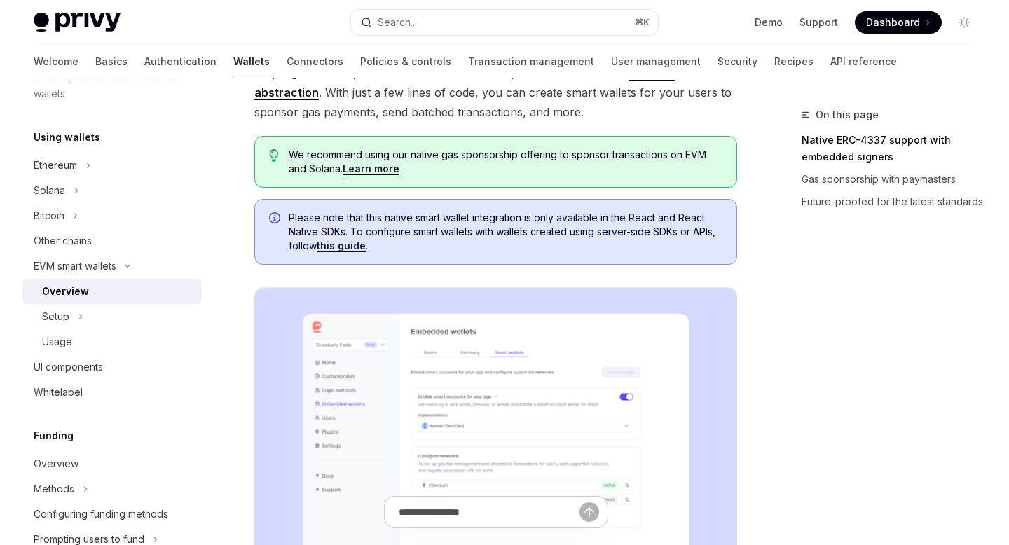
scroll to position [144, 0]
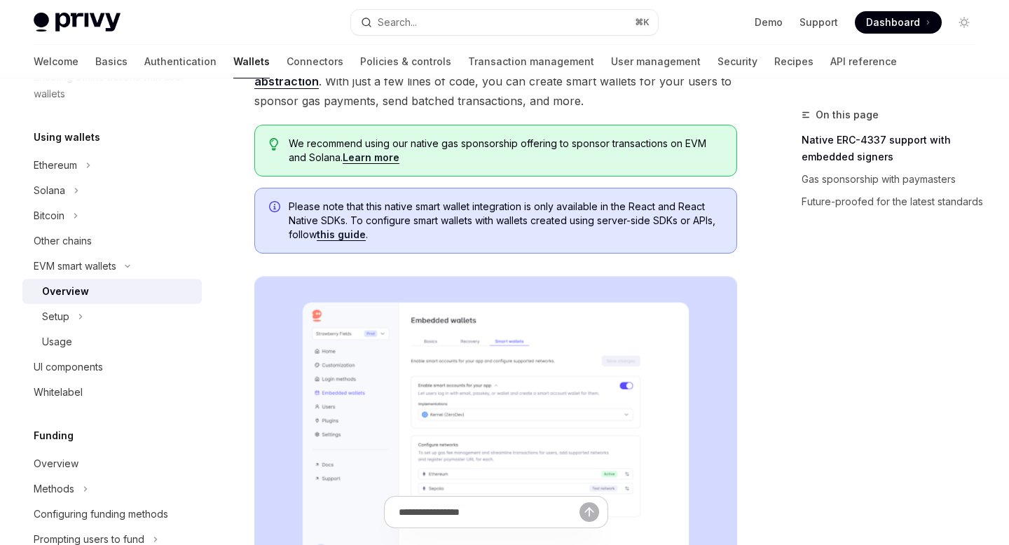
click at [342, 235] on link "this guide" at bounding box center [341, 235] width 49 height 13
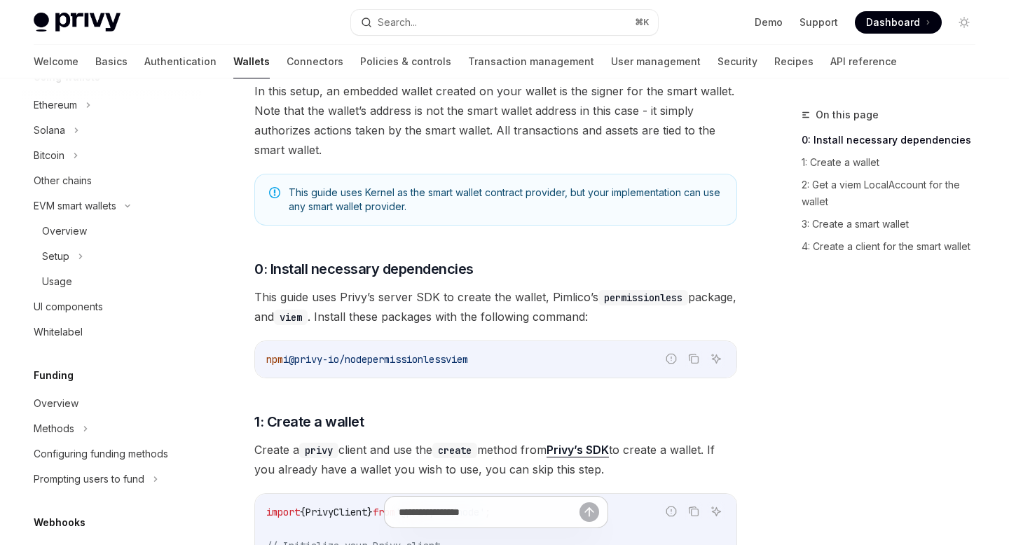
scroll to position [367, 0]
click at [125, 230] on div "Overview" at bounding box center [117, 232] width 151 height 17
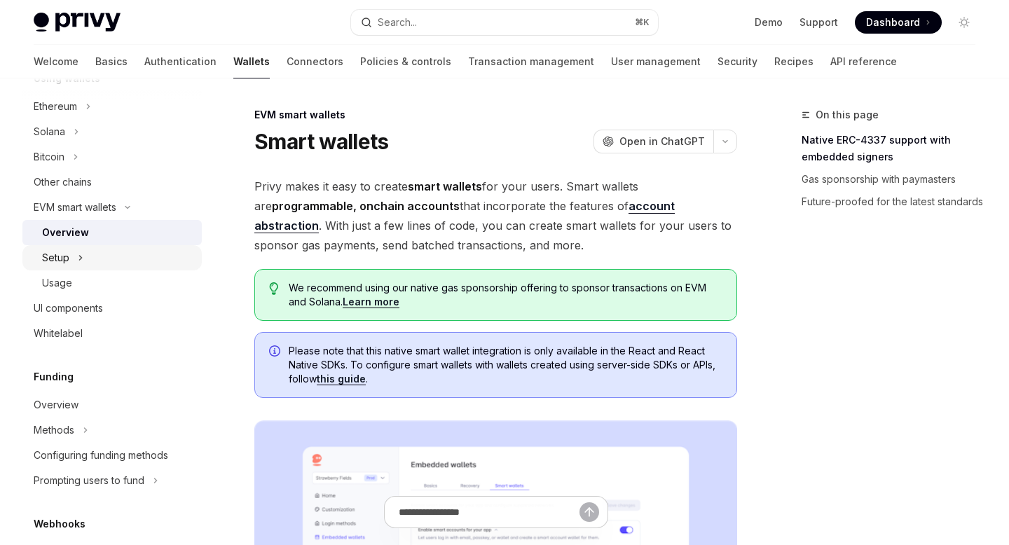
click at [99, 248] on div "Setup" at bounding box center [111, 257] width 179 height 25
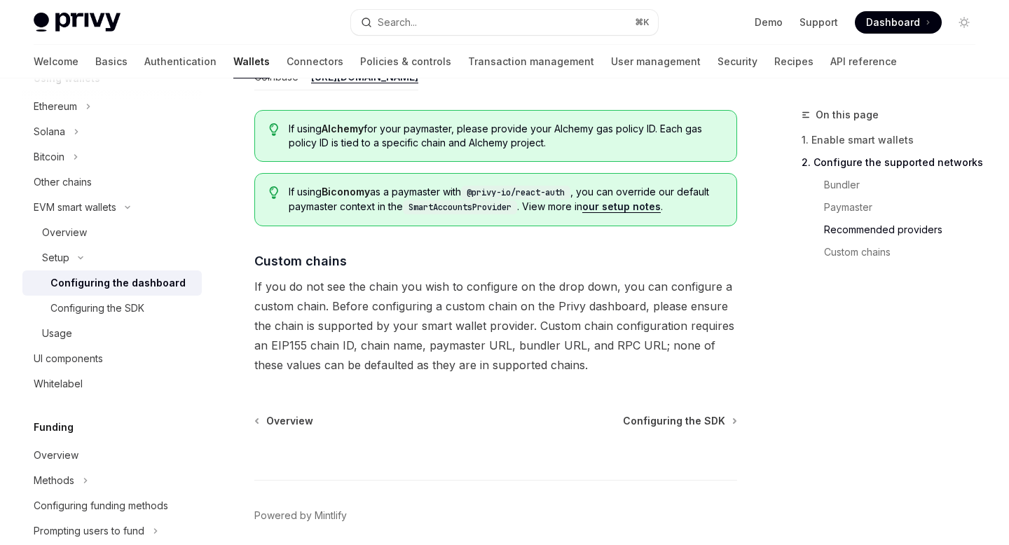
scroll to position [1965, 0]
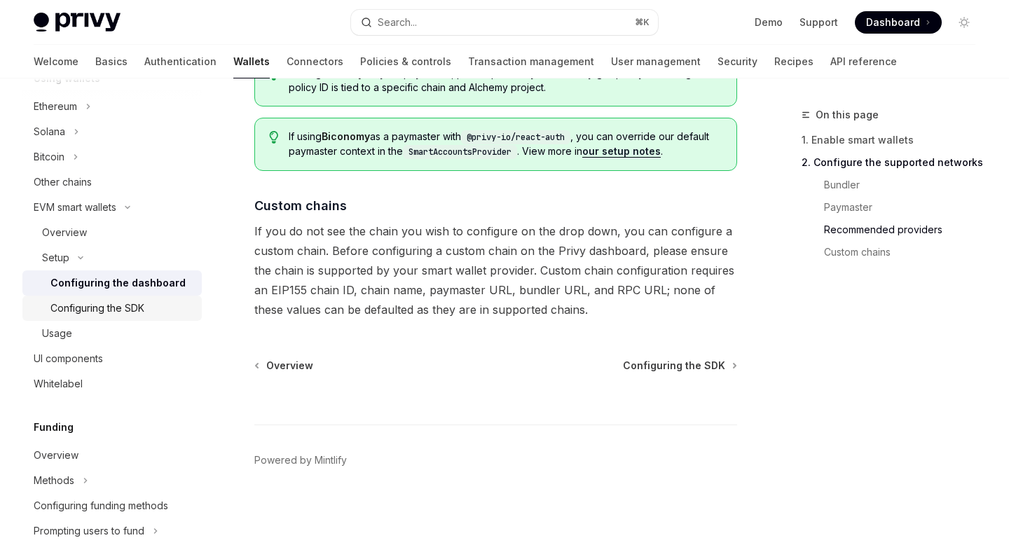
click at [142, 306] on div "Configuring the SDK" at bounding box center [97, 308] width 94 height 17
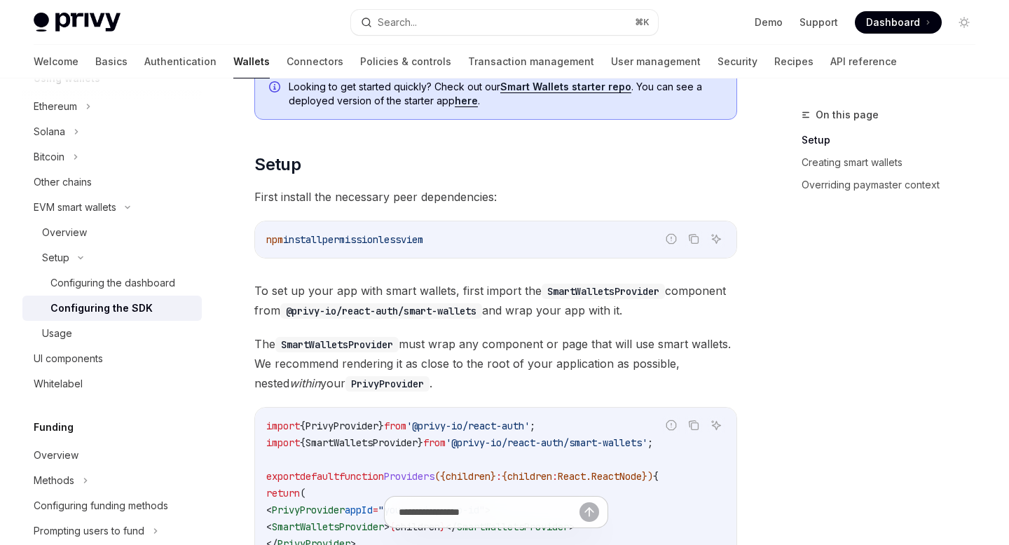
scroll to position [125, 0]
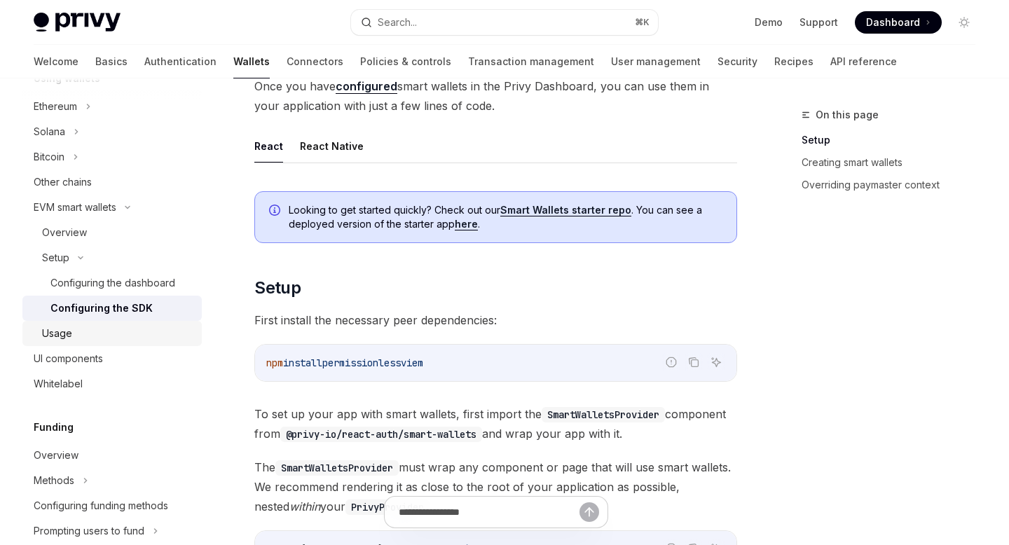
click at [99, 332] on div "Usage" at bounding box center [117, 333] width 151 height 17
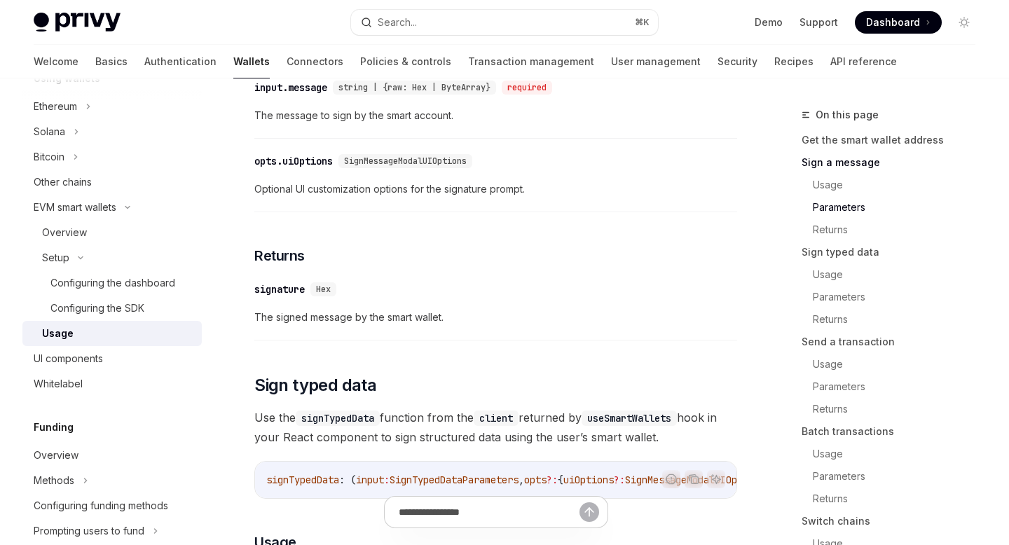
scroll to position [884, 0]
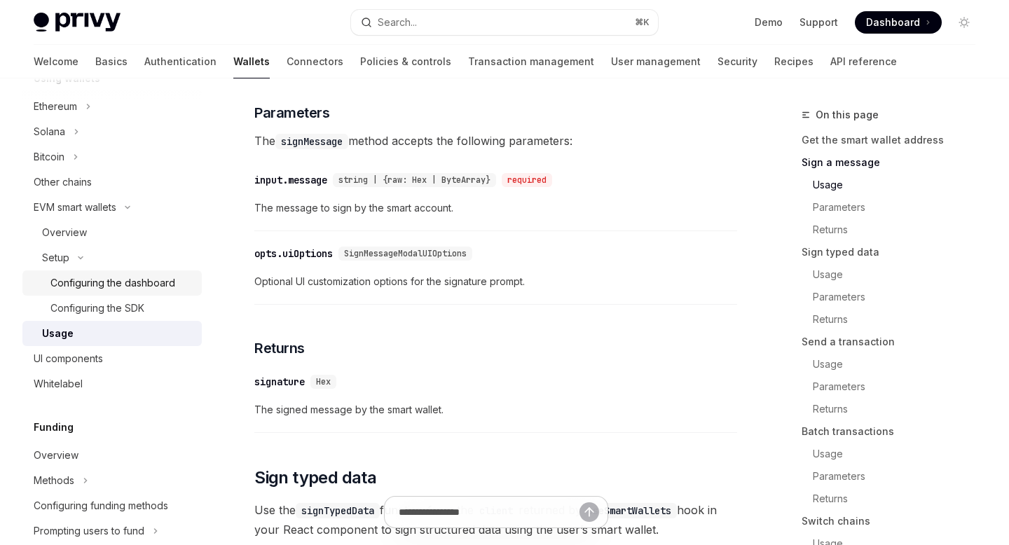
click at [95, 287] on div "Configuring the dashboard" at bounding box center [112, 283] width 125 height 17
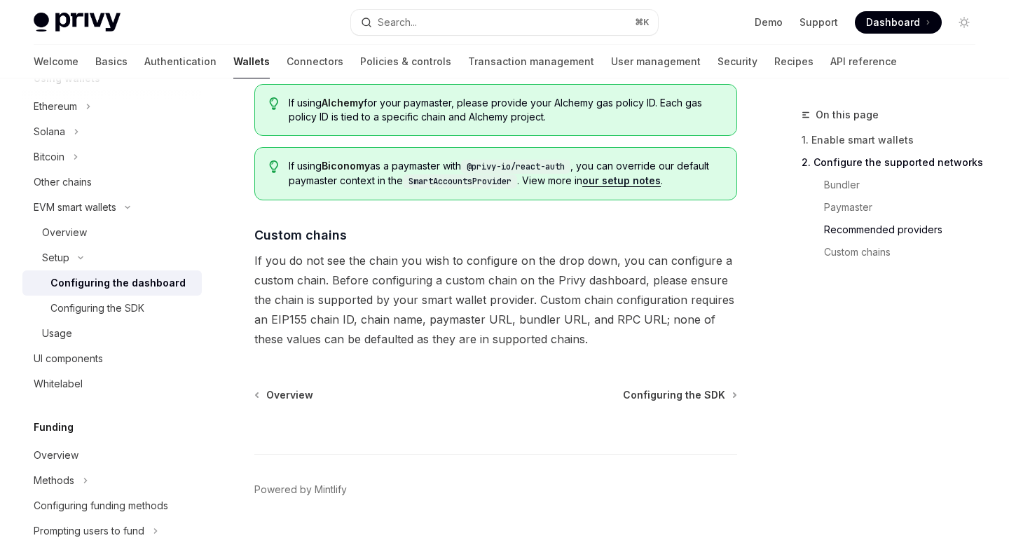
scroll to position [1965, 0]
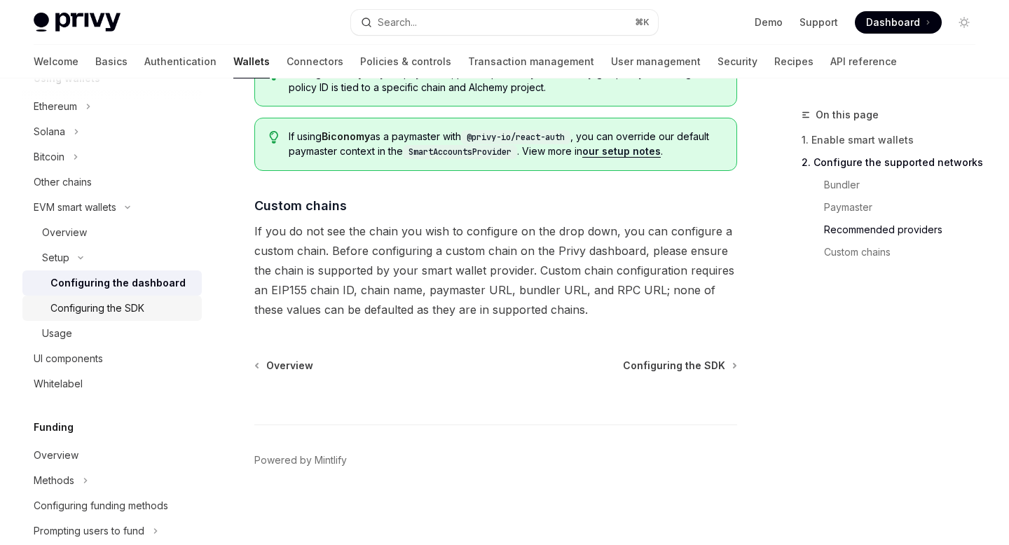
click at [141, 308] on div "Configuring the SDK" at bounding box center [97, 308] width 94 height 17
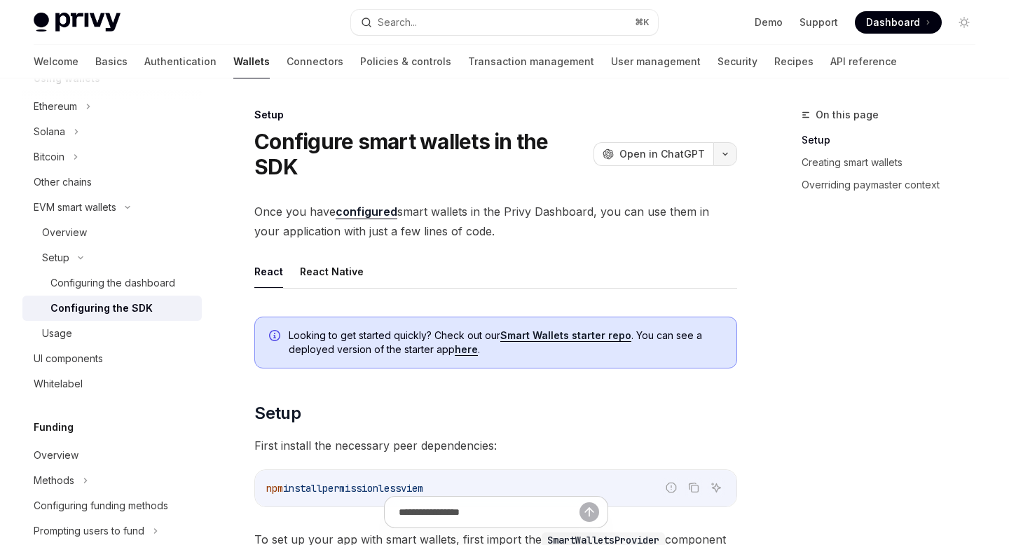
click at [732, 153] on button "button" at bounding box center [726, 154] width 24 height 24
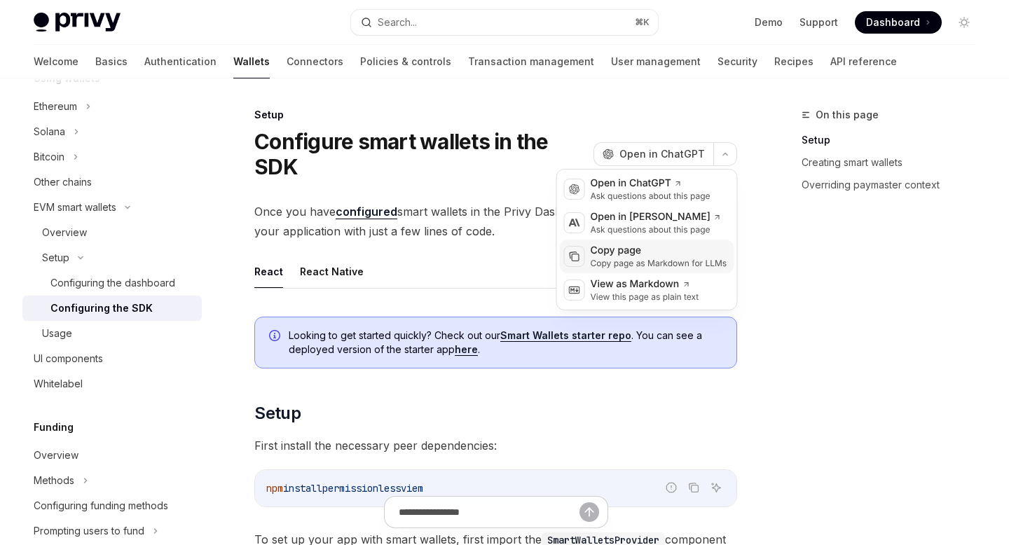
click at [629, 250] on div "Copy page" at bounding box center [659, 251] width 137 height 14
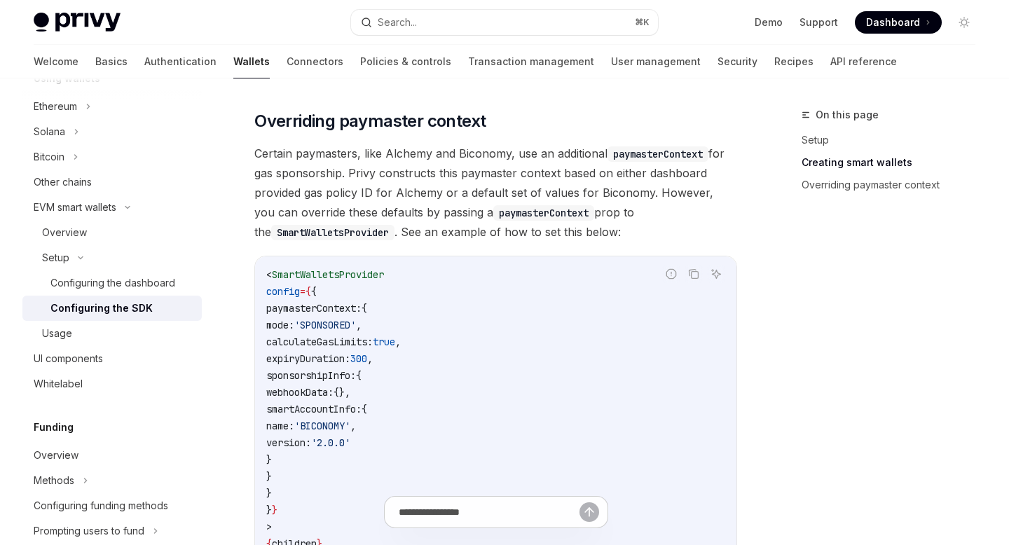
scroll to position [1044, 0]
click at [128, 333] on div "Usage" at bounding box center [117, 333] width 151 height 17
type textarea "*"
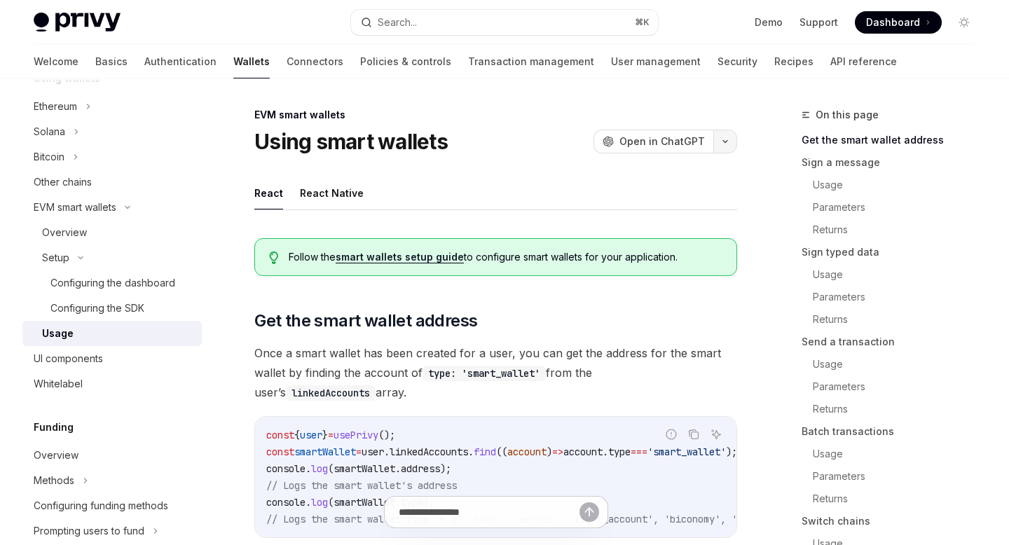
click at [726, 138] on button "button" at bounding box center [726, 142] width 24 height 24
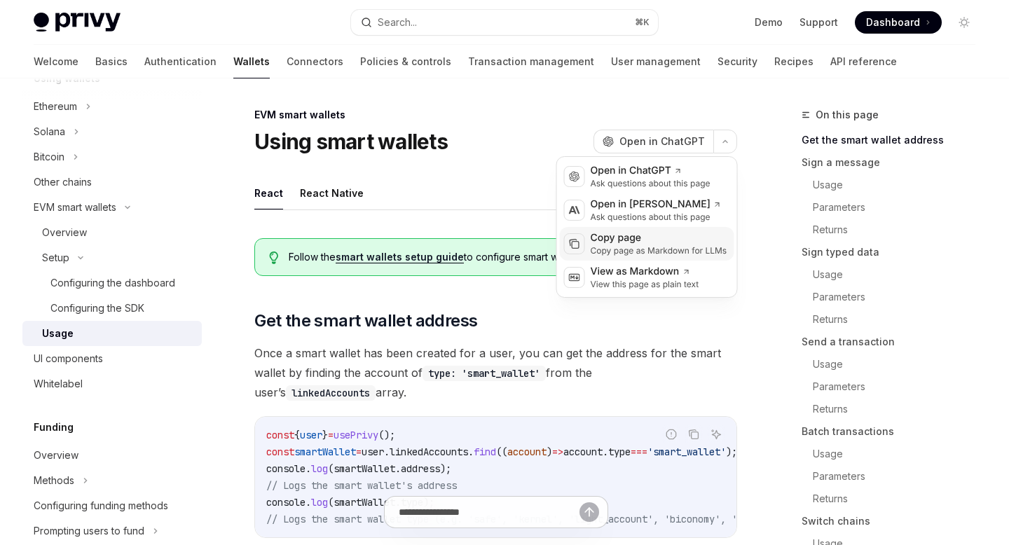
click at [627, 237] on div "Copy page" at bounding box center [659, 238] width 137 height 14
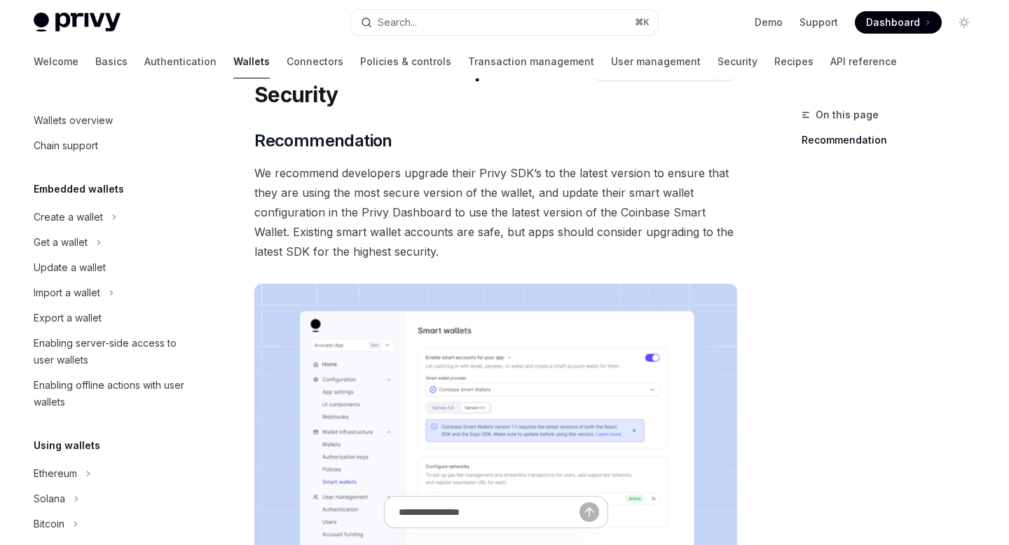
scroll to position [78, 0]
